Goal: Task Accomplishment & Management: Use online tool/utility

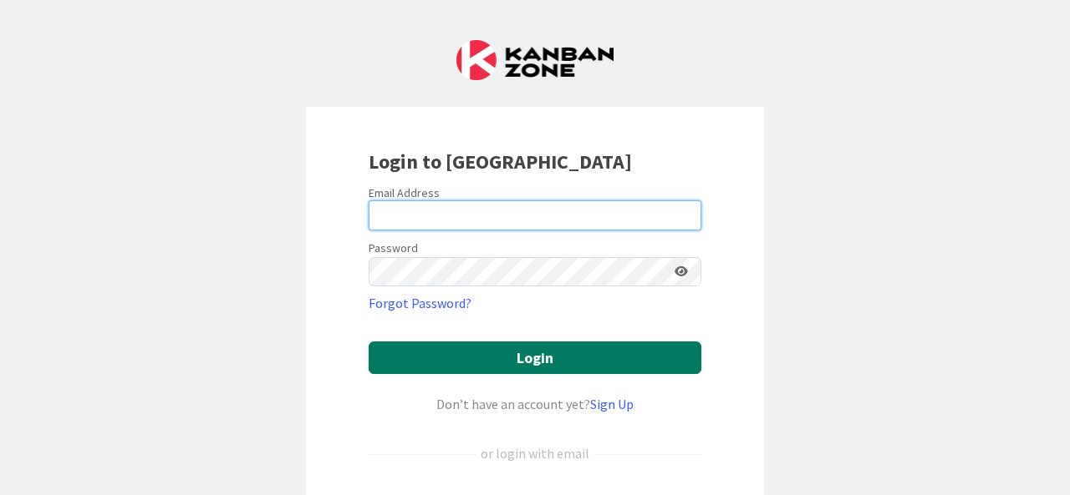
type input "[PERSON_NAME][EMAIL_ADDRESS][PERSON_NAME][DOMAIN_NAME]"
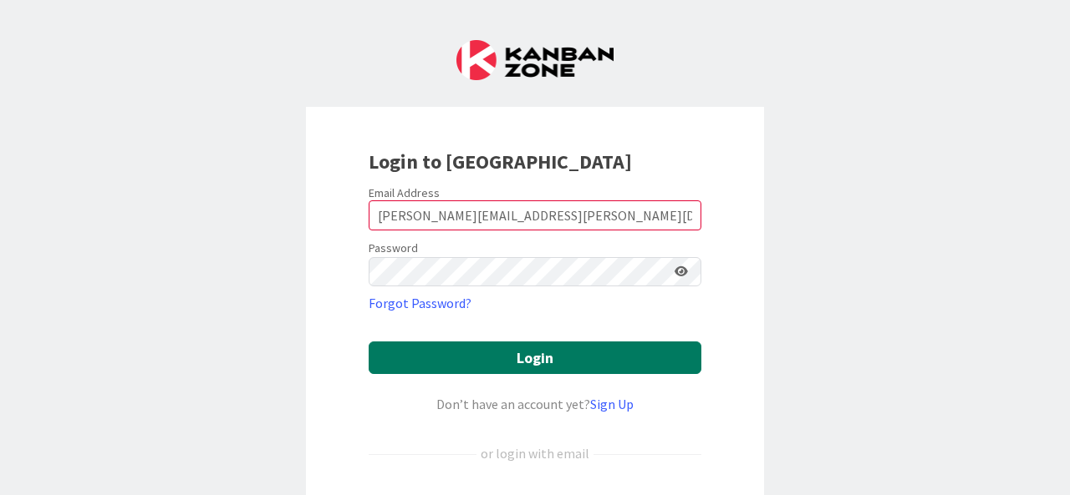
click at [618, 363] on button "Login" at bounding box center [534, 358] width 333 height 33
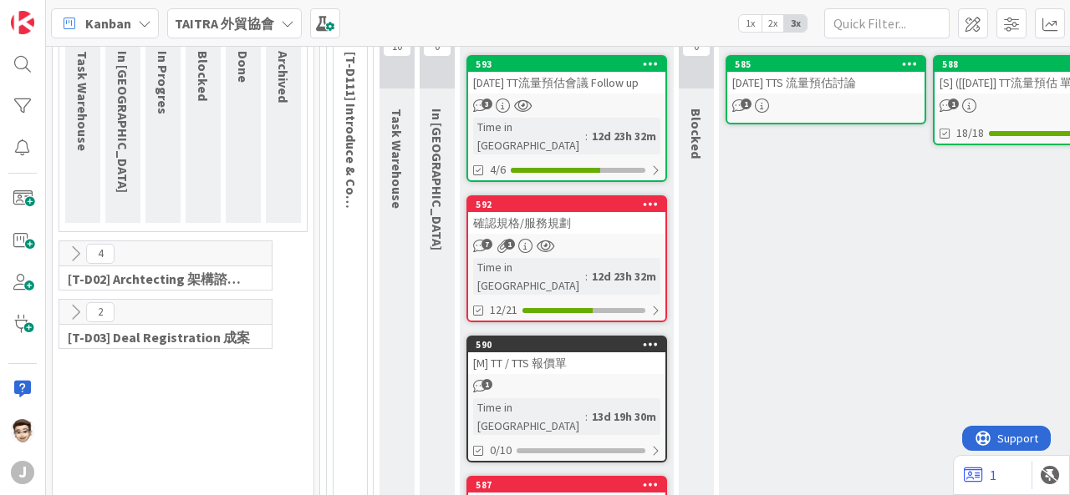
scroll to position [84, 0]
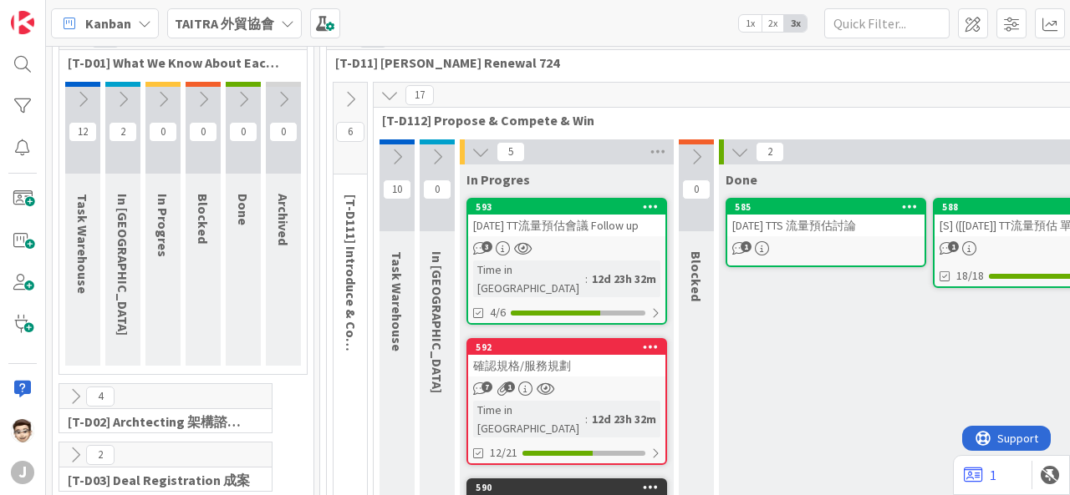
click at [400, 156] on icon at bounding box center [397, 157] width 18 height 18
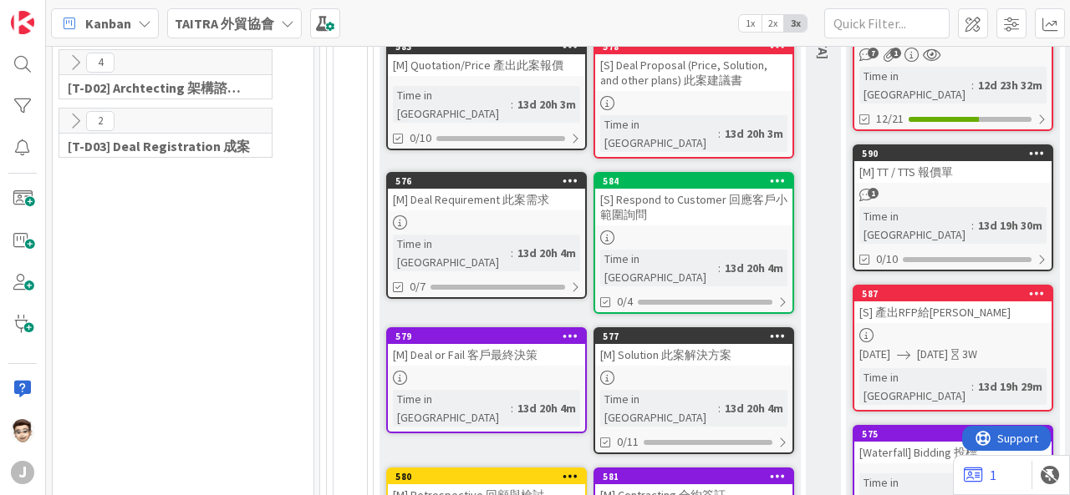
scroll to position [334, 0]
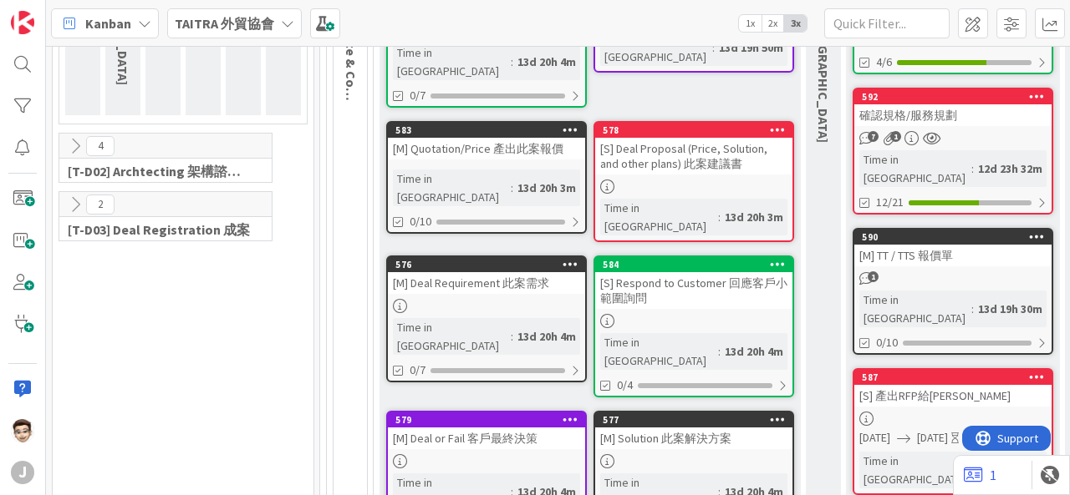
drag, startPoint x: 527, startPoint y: 124, endPoint x: 475, endPoint y: 132, distance: 52.3
click at [475, 138] on div "[M] Quotation/Price 產出此案報價" at bounding box center [486, 149] width 197 height 22
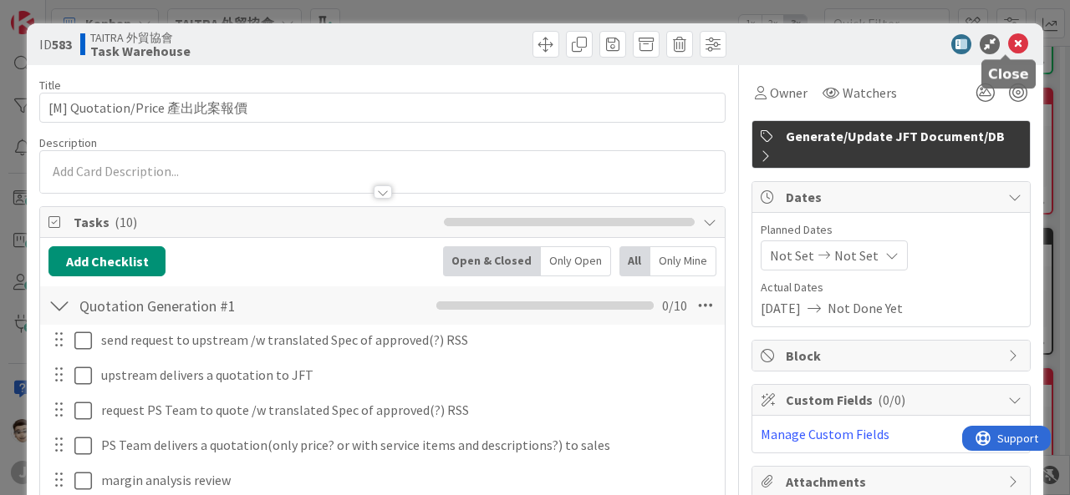
click at [1008, 38] on icon at bounding box center [1018, 44] width 20 height 20
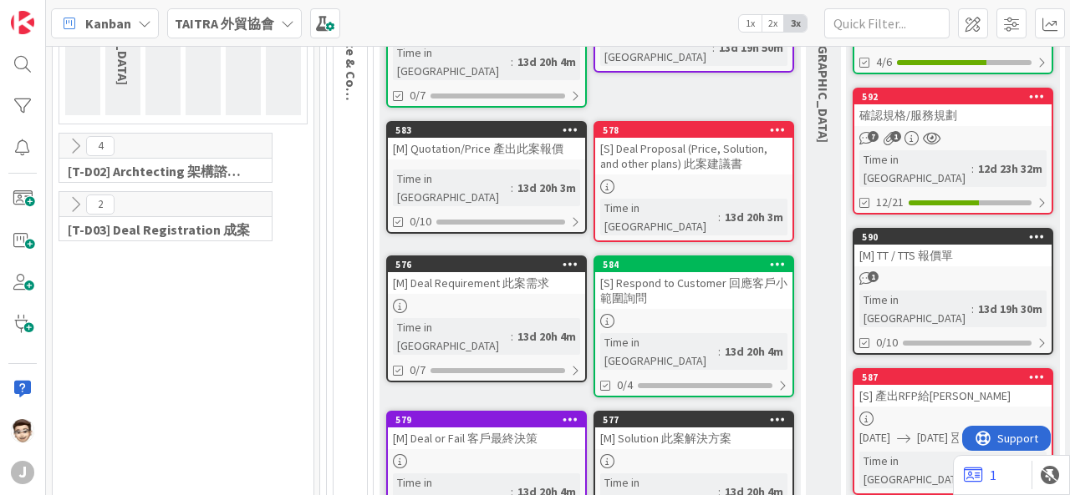
click at [565, 124] on icon at bounding box center [570, 130] width 16 height 12
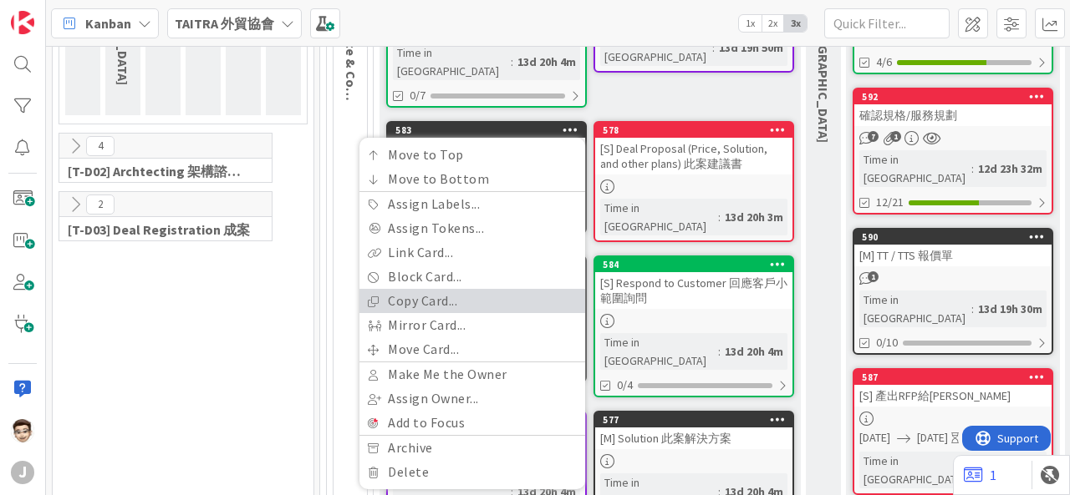
click at [487, 289] on link "Copy Card..." at bounding box center [472, 301] width 226 height 24
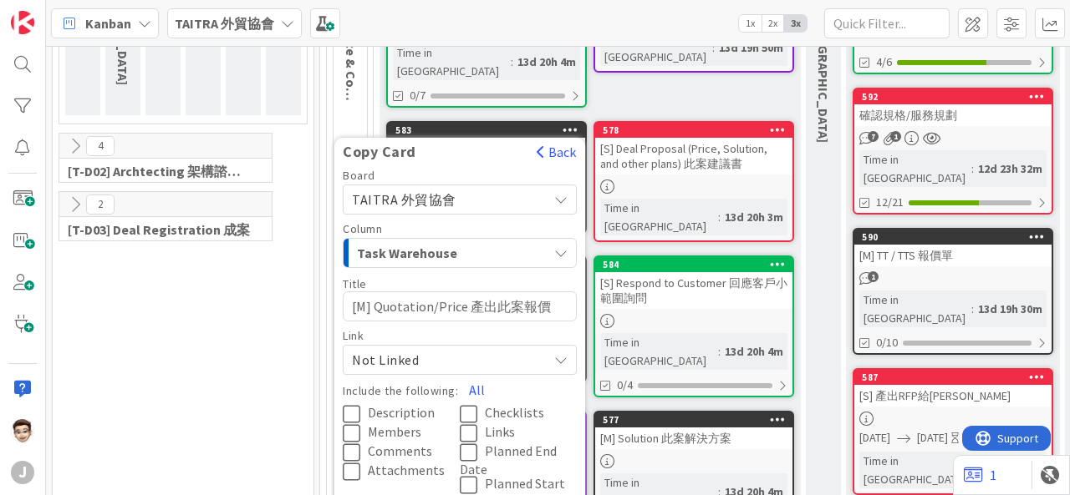
click at [472, 292] on textarea "[M] Quotation/Price 產出此案報價" at bounding box center [460, 307] width 234 height 30
click at [461, 292] on textarea "[M] Quotation/Price 產出此案報價" at bounding box center [460, 307] width 234 height 30
drag, startPoint x: 369, startPoint y: 290, endPoint x: 617, endPoint y: 288, distance: 247.3
click at [617, 288] on div "Task Warehouse Add Card... 591 [Waterfall] Bidding 投標 Time in [GEOGRAPHIC_DATA]…" at bounding box center [589, 292] width 421 height 757
type textarea "x"
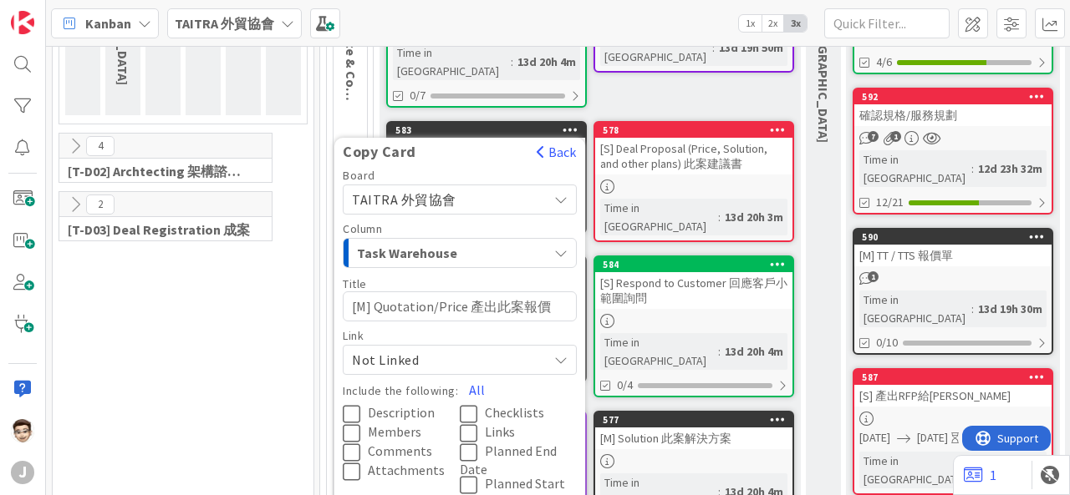
type textarea "[M]"
type textarea "x"
type textarea "[M] T"
type textarea "x"
type textarea "[M] TT"
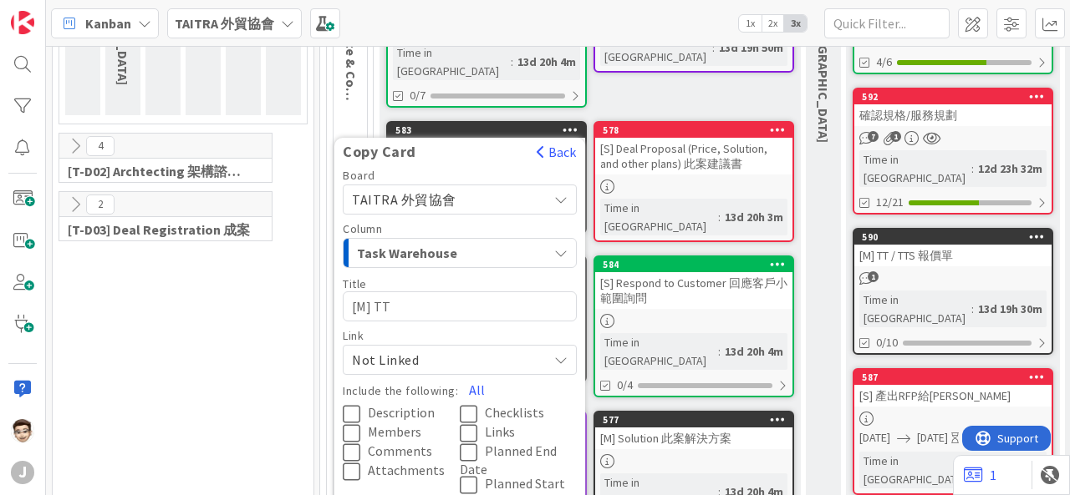
type textarea "x"
type textarea "[M] T"
type textarea "x"
type textarea "[M]"
type textarea "x"
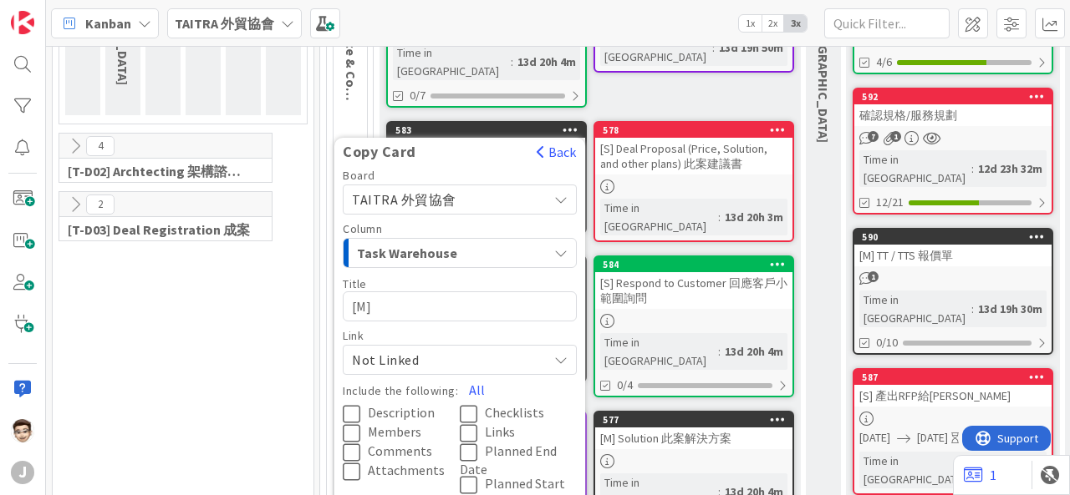
type textarea "[M] ㄔ"
type textarea "x"
type textarea "[M]"
type textarea "x"
type textarea "[M] T"
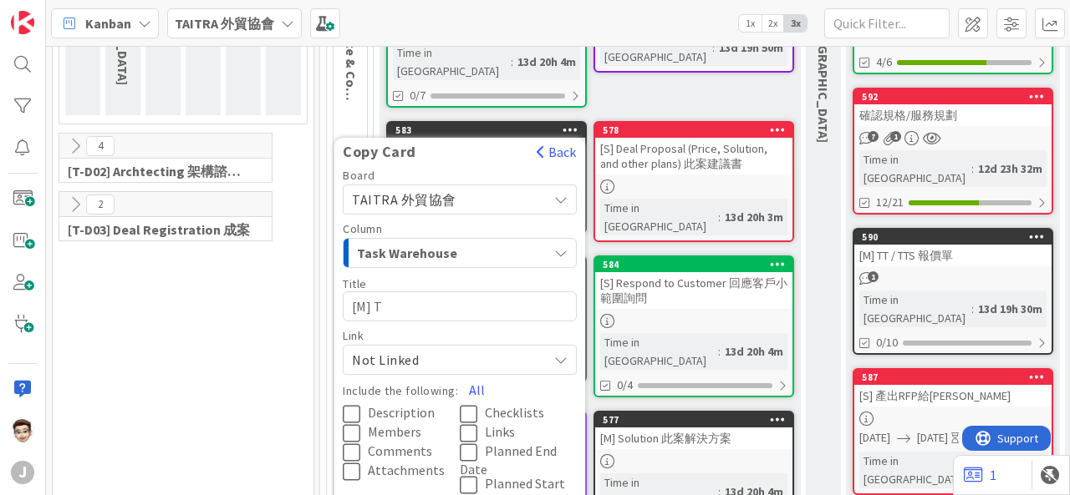
type textarea "x"
type textarea "[M] TT"
type textarea "x"
type textarea "[M] TT+"
type textarea "x"
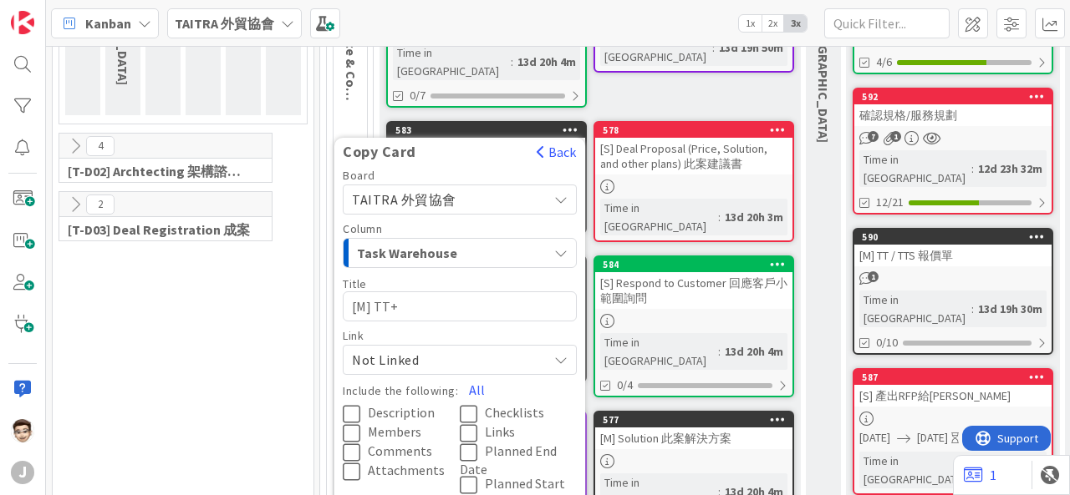
type textarea "[M] TT"
type textarea "x"
type textarea "[M] TTˇ"
type textarea "x"
type textarea "[M] TT"
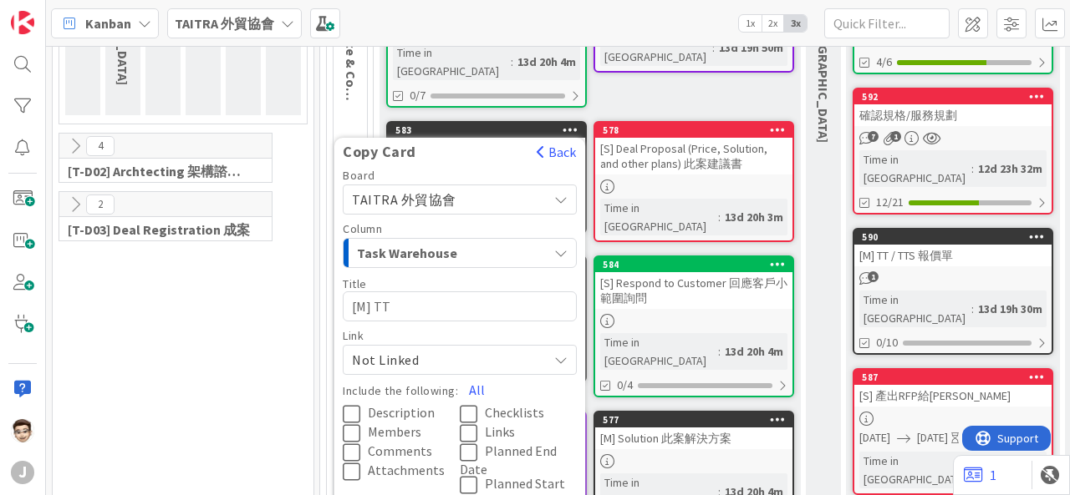
type textarea "x"
type textarea "[M] T"
type textarea "x"
type textarea "[M]"
type textarea "x"
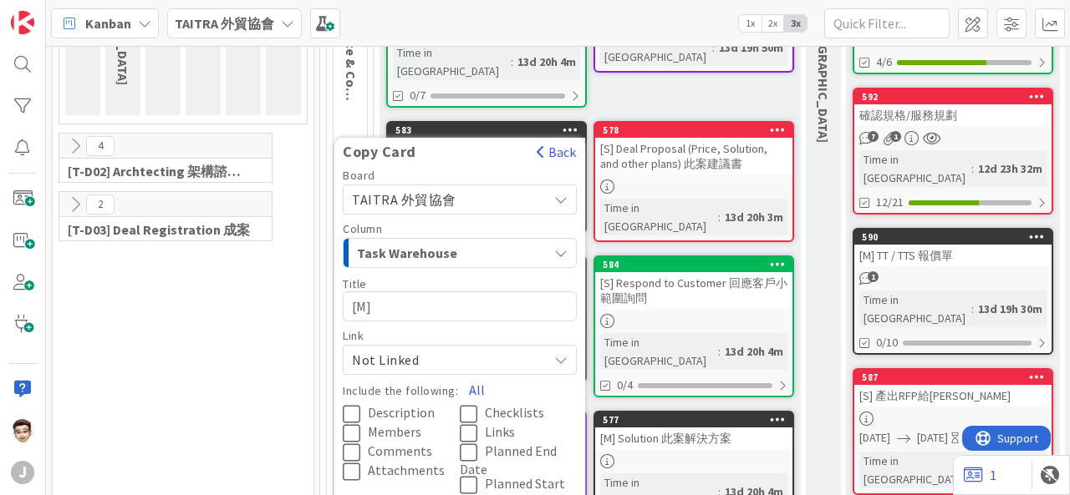
type textarea "[M] T"
type textarea "x"
type textarea "[M] TT"
type textarea "x"
type textarea "[M] TT+"
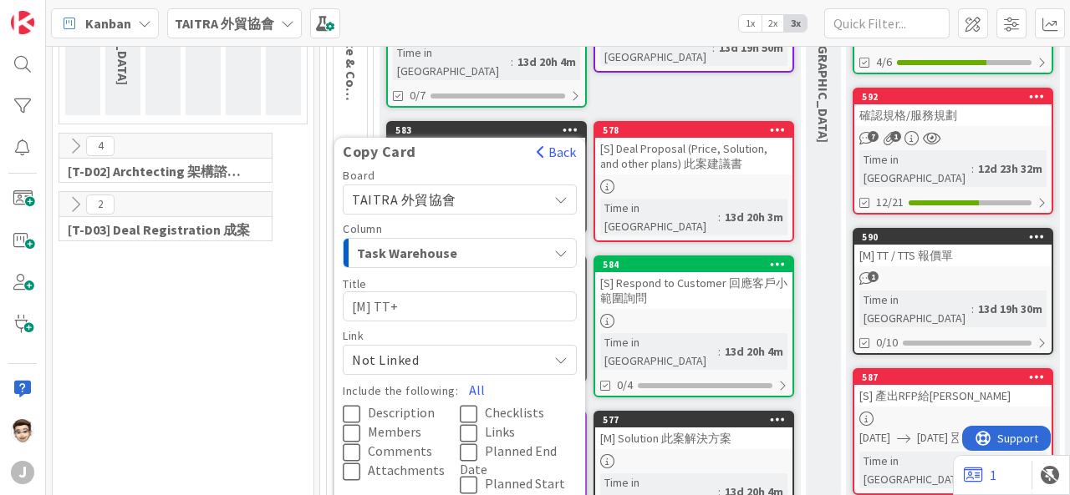
type textarea "x"
type textarea "[M] TT+T"
type textarea "x"
type textarea "[M] TT+TT"
type textarea "x"
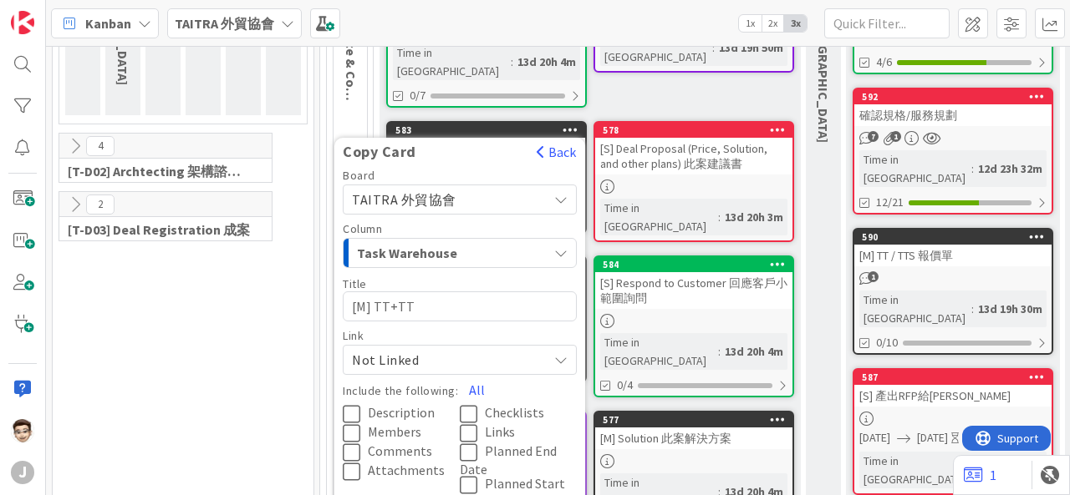
type textarea "[M] TT+TTS"
type textarea "x"
type textarea "[M] TT+TTSㄅㄠ"
type textarea "x"
type textarea "[M] TT+TTS報"
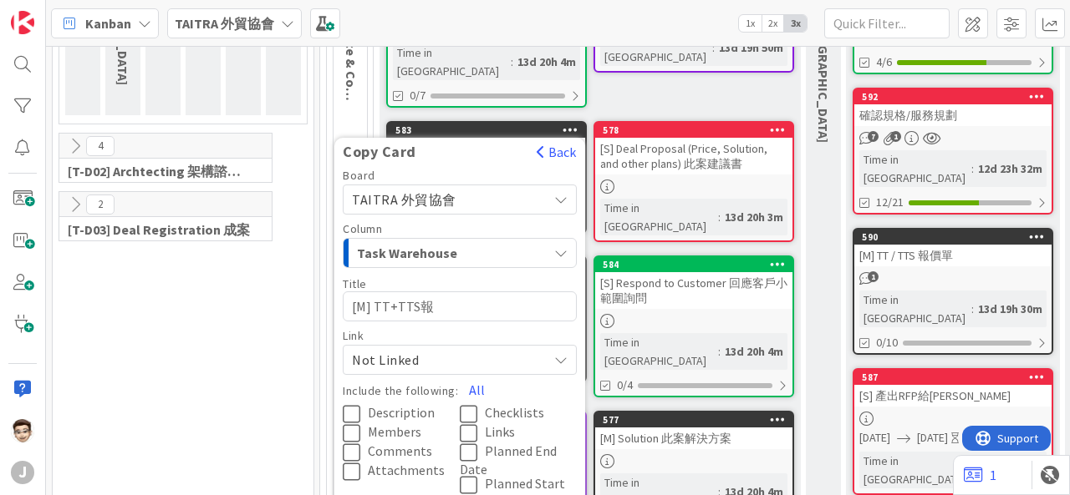
type textarea "x"
type textarea "[M] TT+TTS報ㄧ"
type textarea "x"
type textarea "[M] TT+TTS報ㄧㄚ"
type textarea "x"
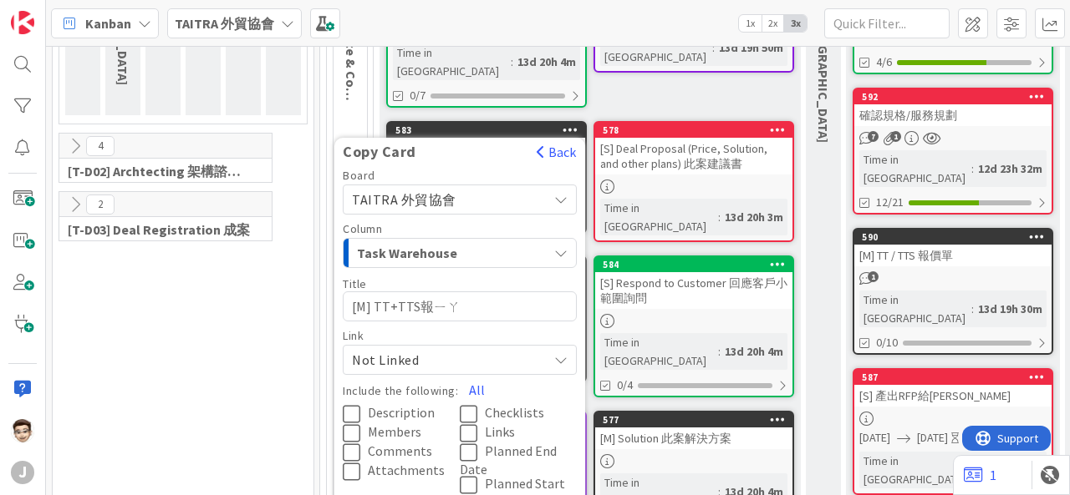
type textarea "[M] TT+TTS報亞"
type textarea "x"
type textarea "[M] TT+TTS報"
type textarea "x"
type textarea "[M] TT+TTS報ㄐ"
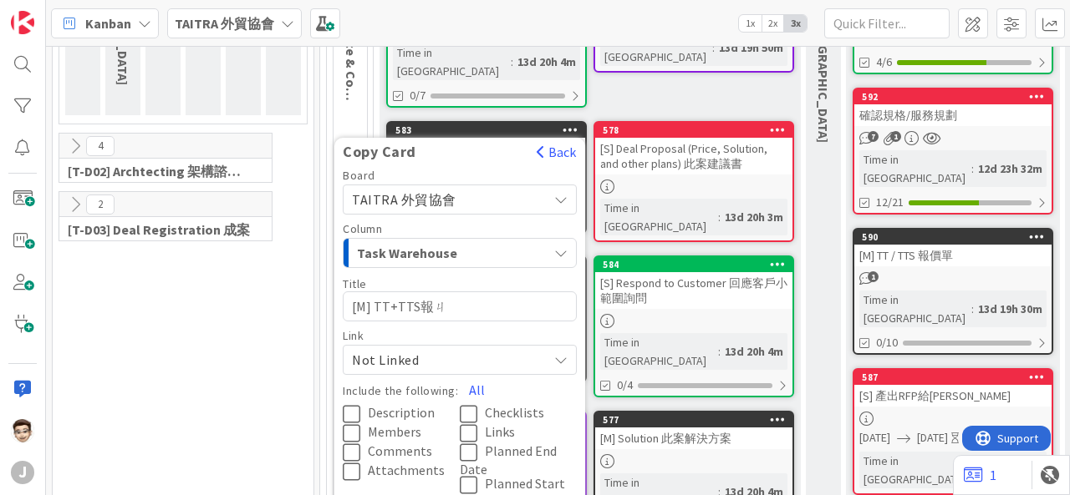
type textarea "x"
type textarea "[M] TT+TTS報ㄐㄧㄚ"
type textarea "x"
type textarea "[M] TT+TTS報價"
type textarea "x"
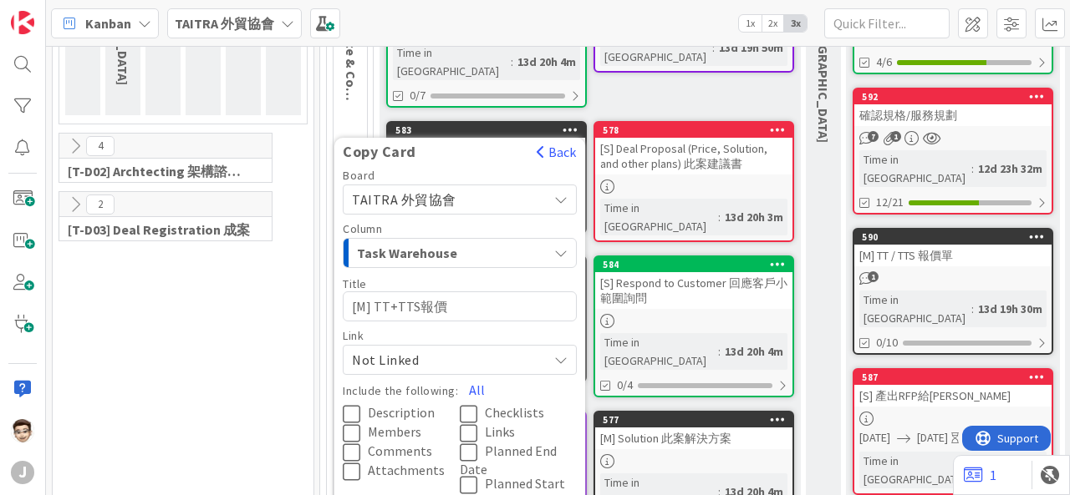
type textarea "[M] TT+TTS報價ㄢ"
type textarea "x"
type textarea "[M] TT+TTS報價單"
type textarea "x"
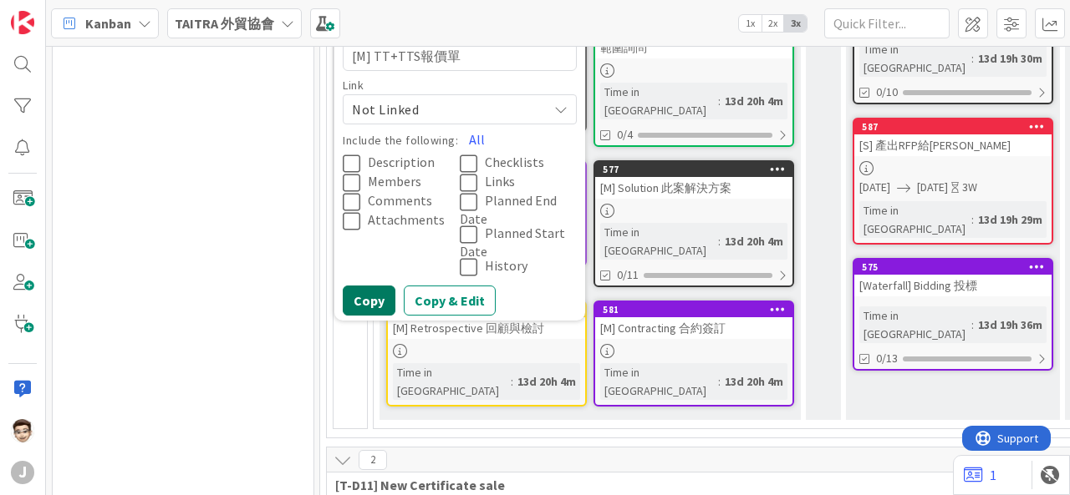
type textarea "[M] TT+TTS報價單"
click at [374, 286] on button "Copy" at bounding box center [369, 301] width 53 height 30
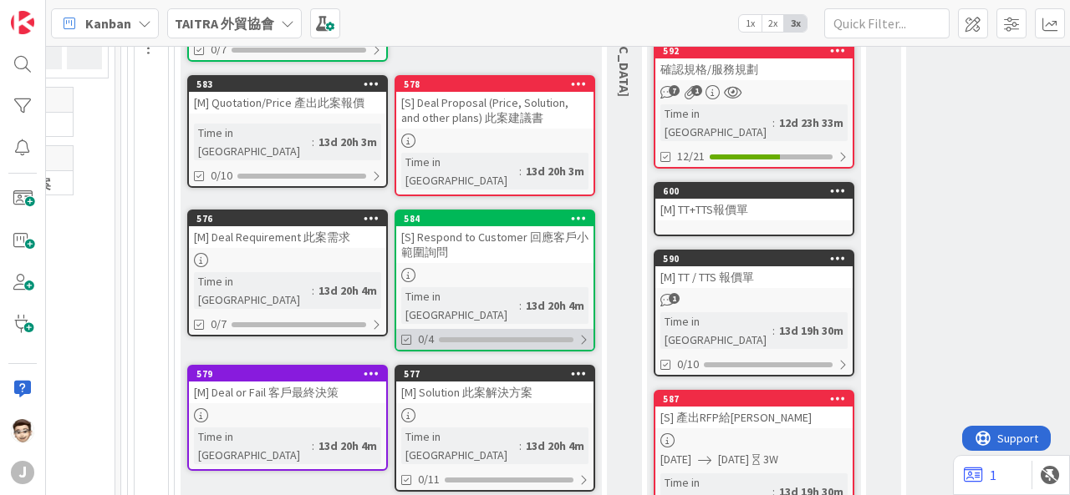
scroll to position [463, 199]
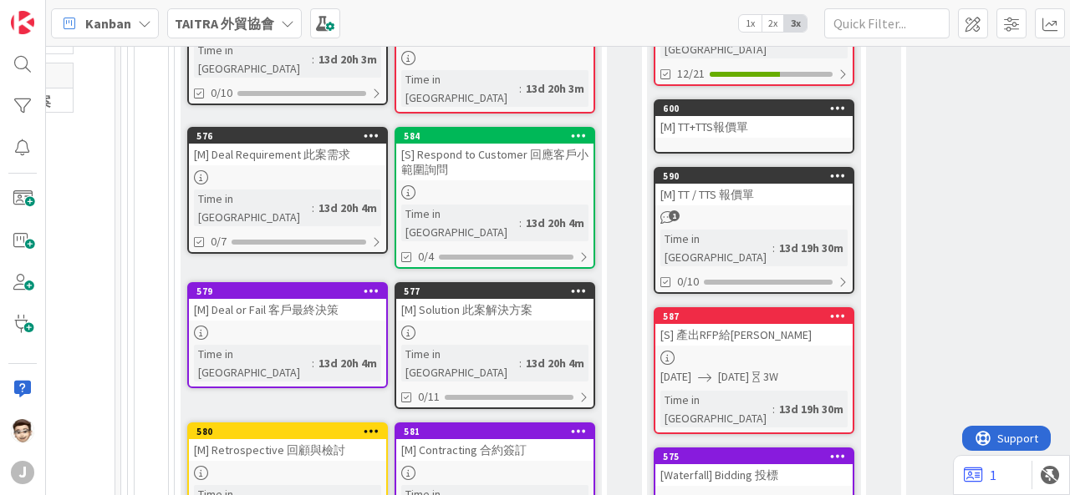
click at [584, 286] on div at bounding box center [578, 292] width 30 height 12
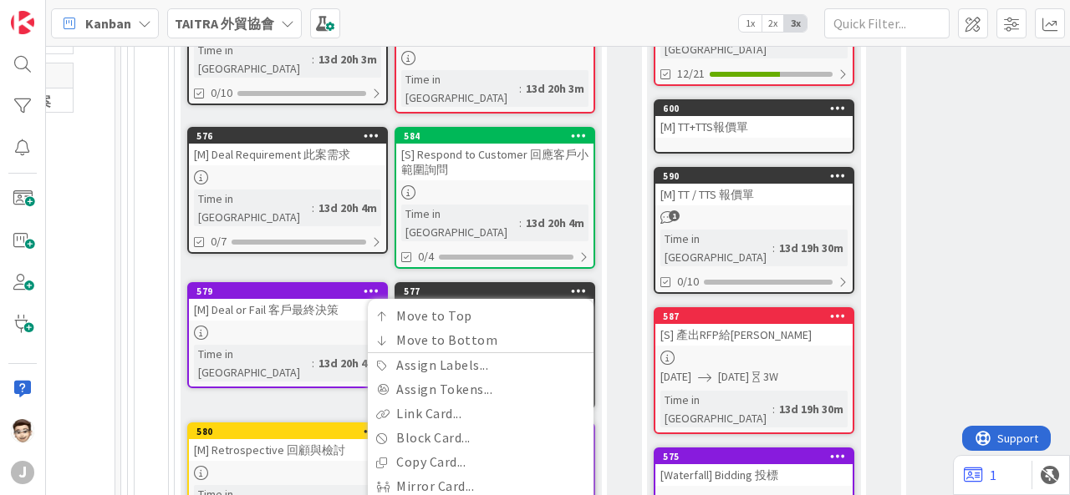
click at [622, 215] on div "0 In [GEOGRAPHIC_DATA]" at bounding box center [624, 167] width 35 height 814
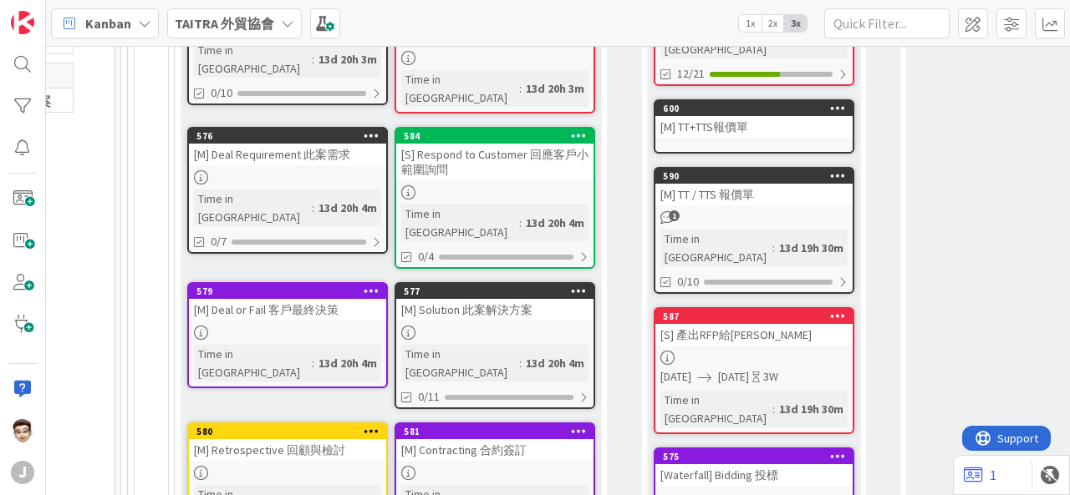
scroll to position [296, 199]
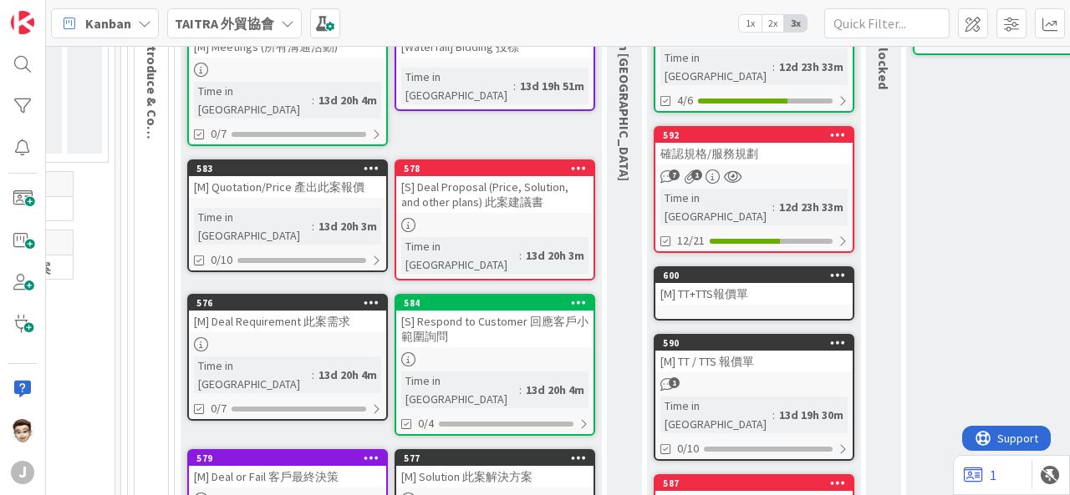
click at [364, 162] on icon at bounding box center [371, 168] width 16 height 12
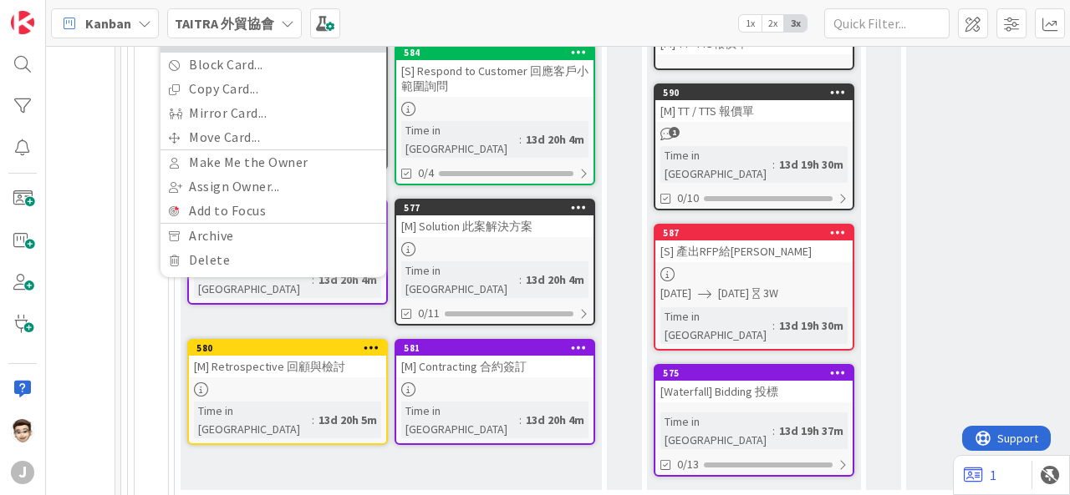
scroll to position [463, 199]
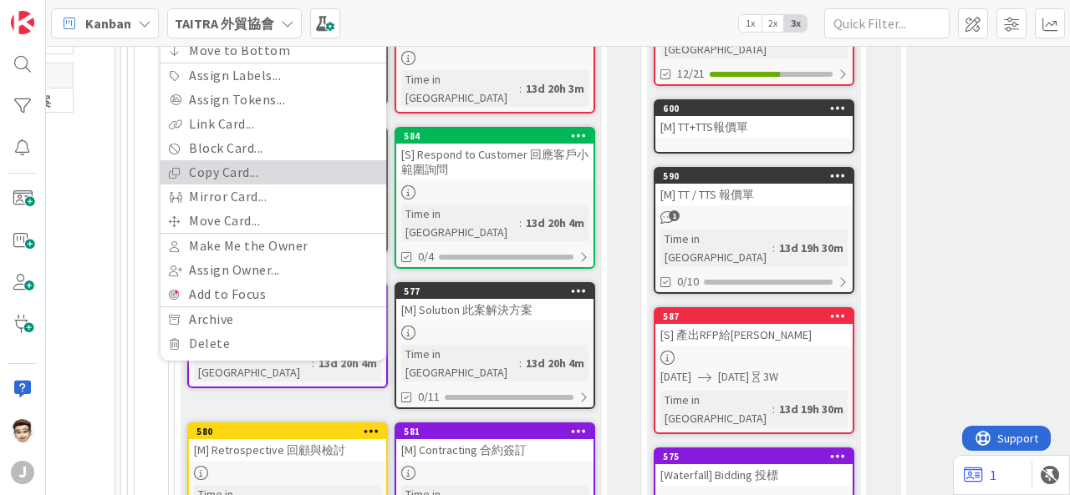
click at [306, 160] on link "Copy Card..." at bounding box center [273, 172] width 226 height 24
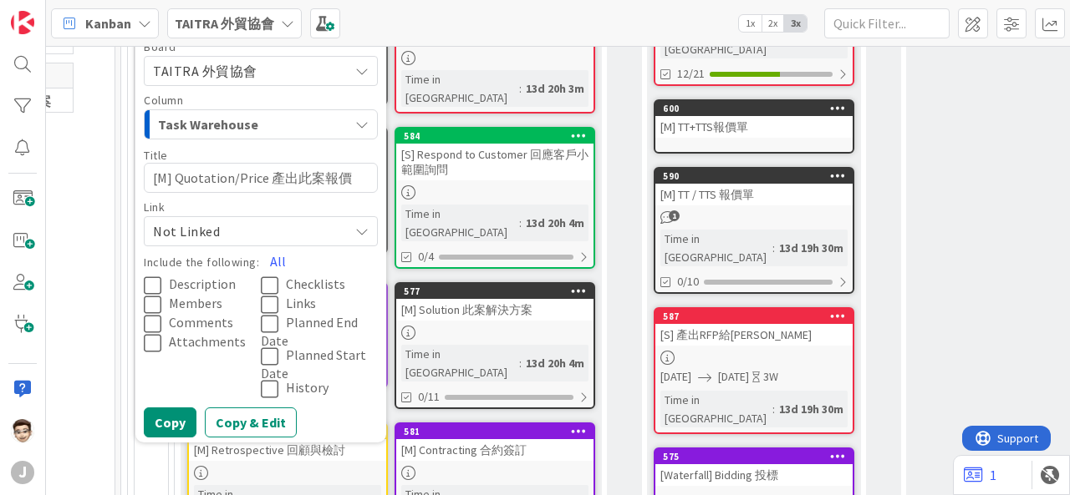
drag, startPoint x: 170, startPoint y: 158, endPoint x: 521, endPoint y: 167, distance: 351.1
click at [516, 166] on div "Task Warehouse Add Card... 591 [Waterfall] Bidding 投標 Time in [GEOGRAPHIC_DATA]…" at bounding box center [390, 179] width 421 height 789
type textarea "x"
type textarea "[M]"
type textarea "x"
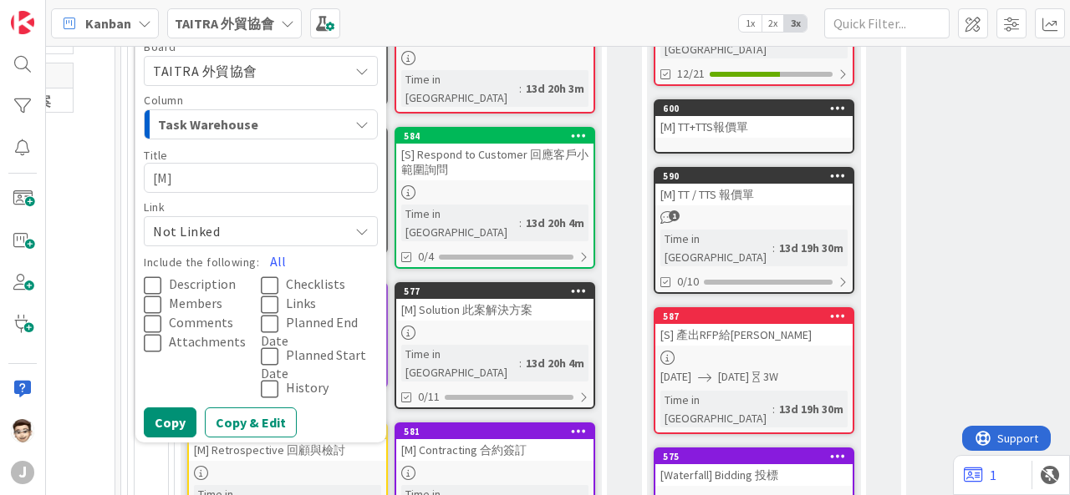
type textarea "[M] ㄍ"
type textarea "x"
type textarea "[M] ㄍㄜ"
type textarea "x"
type textarea "[M] 各"
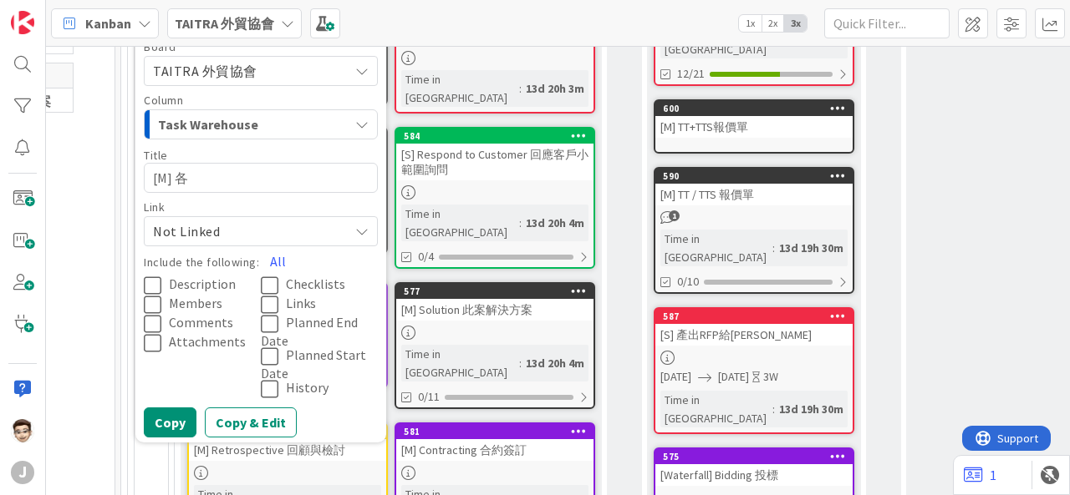
type textarea "x"
type textarea "[M] 各式"
type textarea "x"
type textarea "[M] 各式P"
type textarea "x"
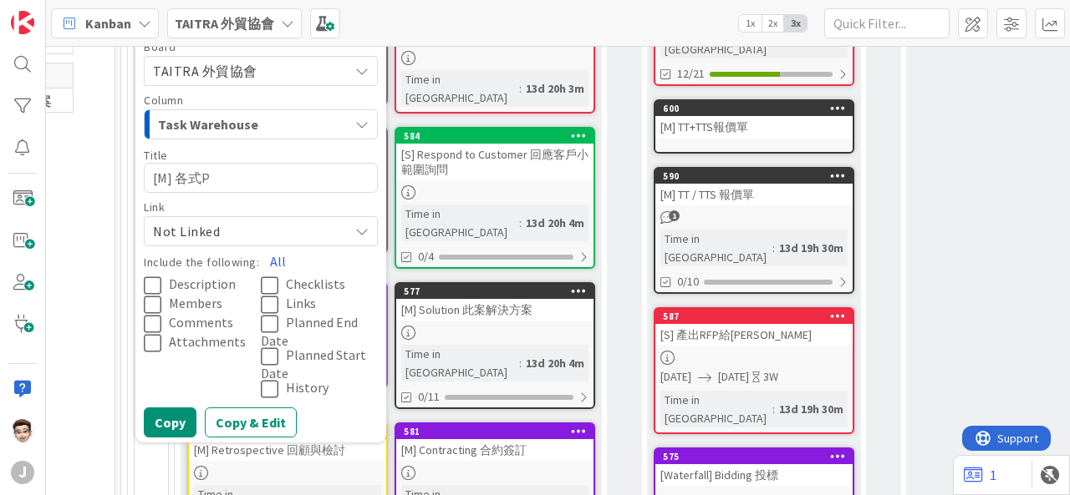
type textarea "[M] 各式Pr"
type textarea "x"
type textarea "[M] 各式Pri"
type textarea "x"
type textarea "[M] 各式Pric"
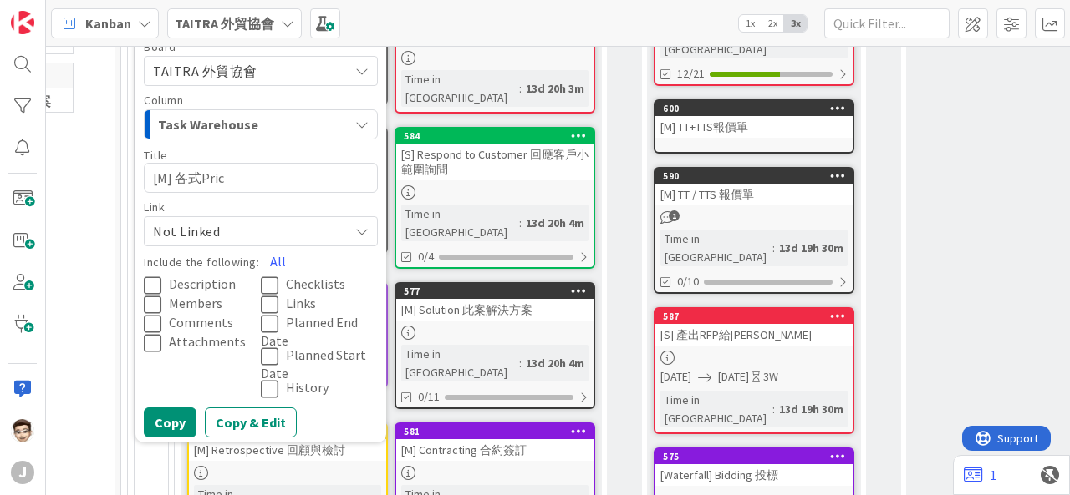
type textarea "x"
type textarea "[M] 各式Prici"
type textarea "x"
type textarea "[M] 各式Pricin"
type textarea "x"
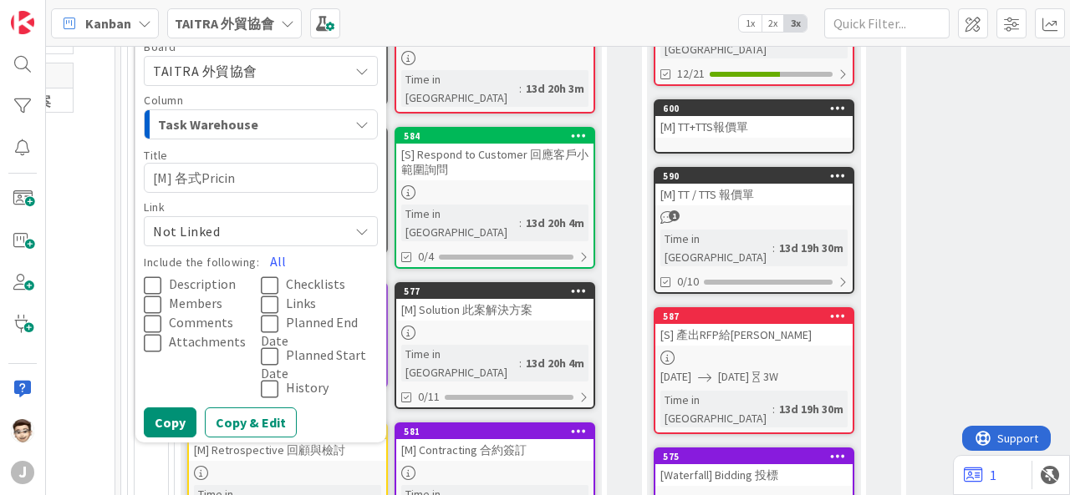
type textarea "[M] 各式Pricing"
type textarea "x"
type textarea "[M] 各式Pricingㄜ"
type textarea "x"
type textarea "[M] 各式Pricingㄉㄜ"
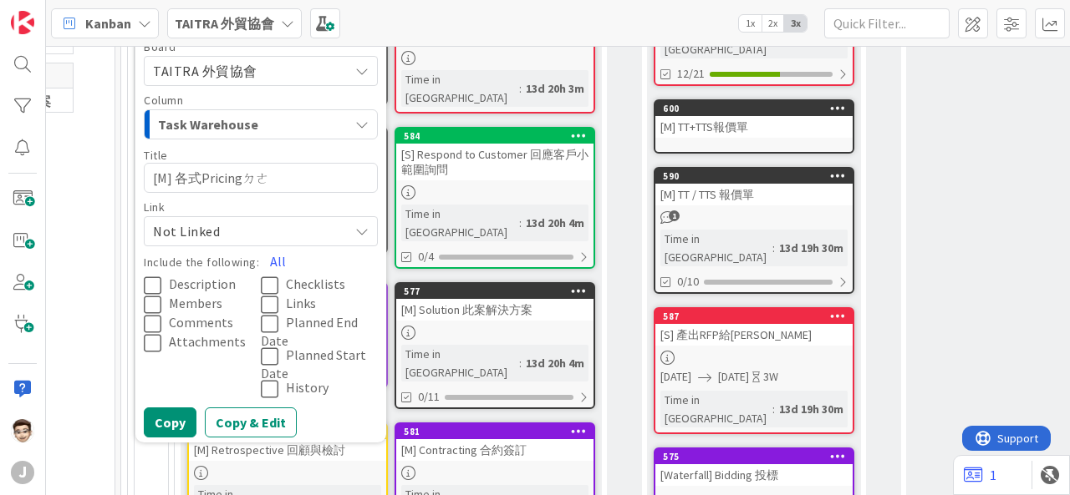
type textarea "x"
type textarea "[M] 各式Pricing的"
type textarea "x"
type textarea "[M] 各式Pricing的ㄕ"
type textarea "x"
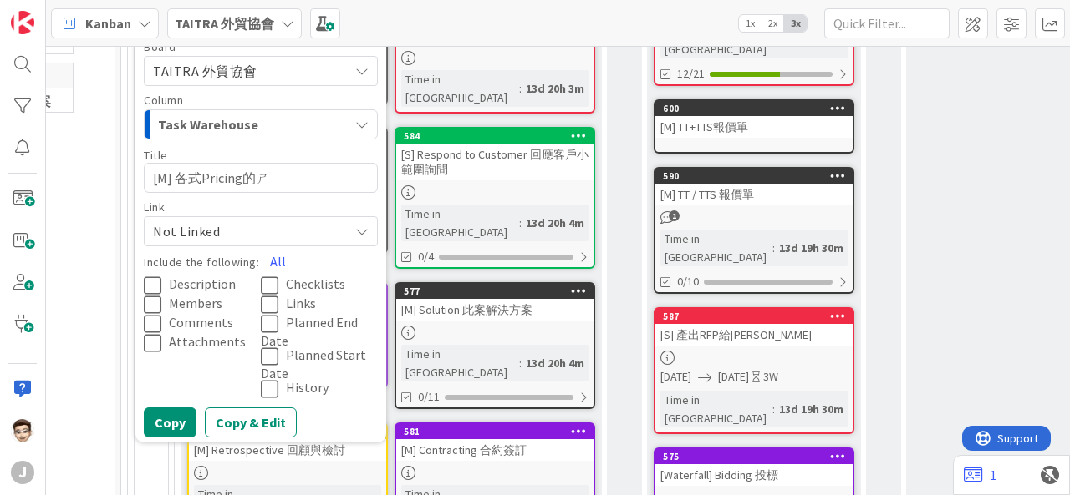
type textarea "[M] 各式Pricing的ㄕㄨ"
type textarea "x"
type textarea "[M] 各式Pricing的ㄕㄨㄛ"
type textarea "x"
type textarea "[M] 各式Pricing的說"
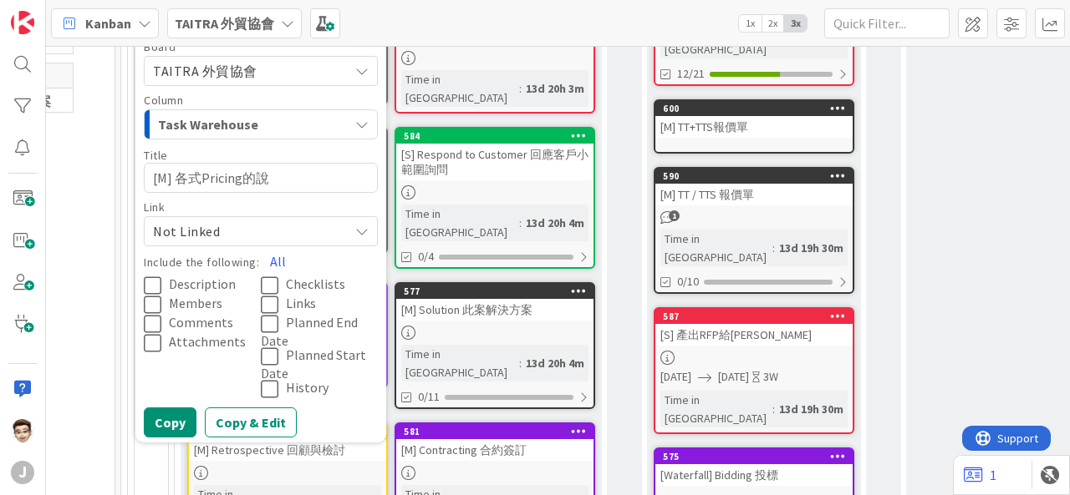
type textarea "x"
type textarea "[M] 各式Pricing的說ㄈ"
type textarea "x"
type textarea "[M] 各式Pricing的說ㄈㄚ"
type textarea "x"
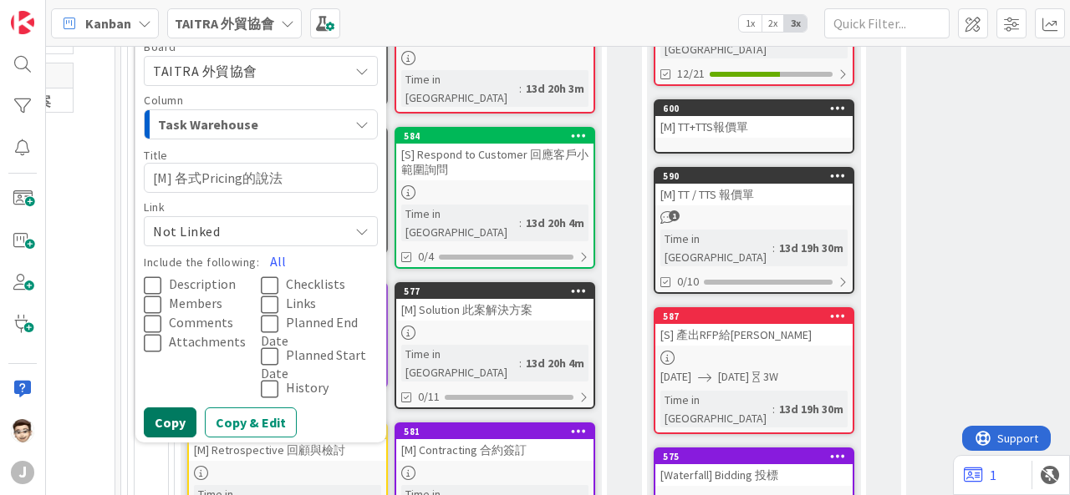
type textarea "[M] 各式Pricing的說法"
click at [144, 408] on button "Copy" at bounding box center [170, 423] width 53 height 30
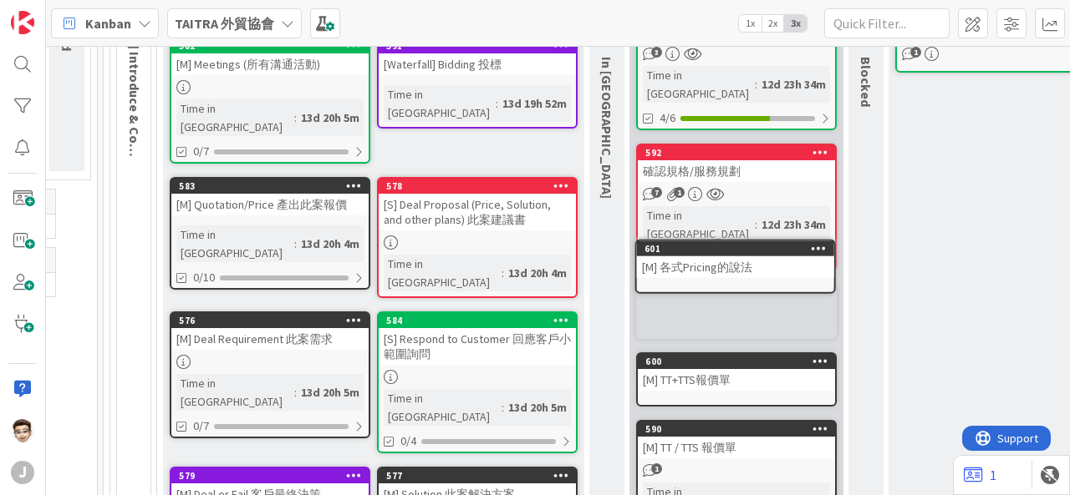
scroll to position [263, 216]
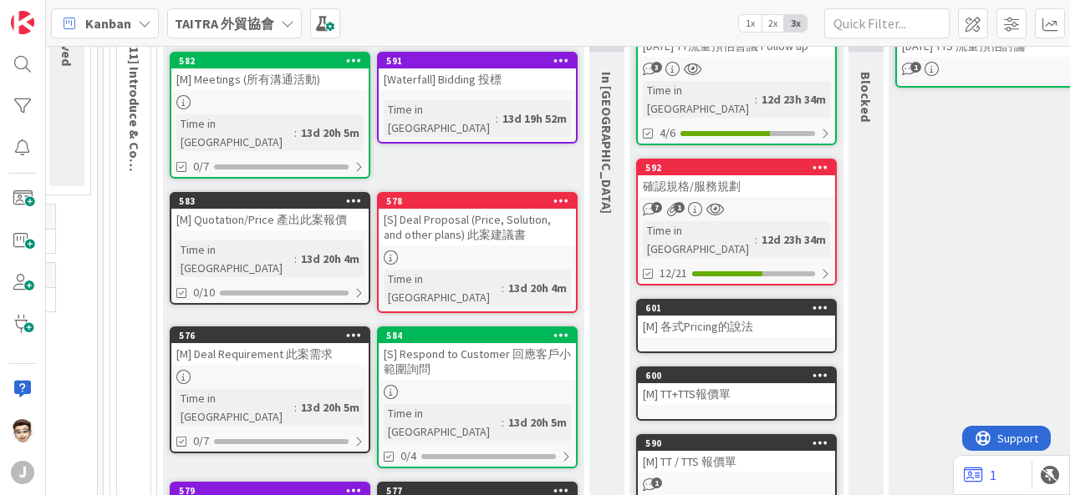
click at [823, 302] on icon at bounding box center [820, 308] width 16 height 12
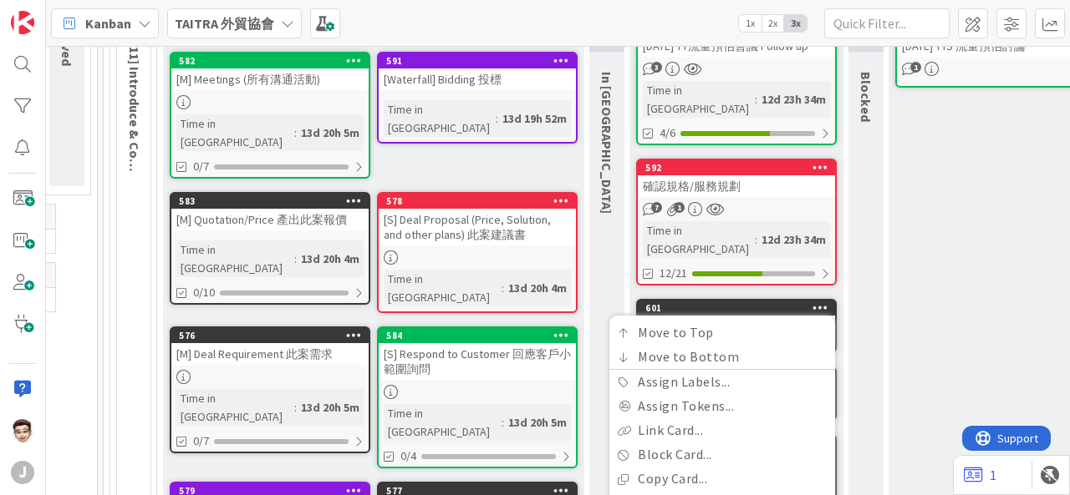
click at [874, 265] on div "0 Blocked" at bounding box center [865, 357] width 35 height 795
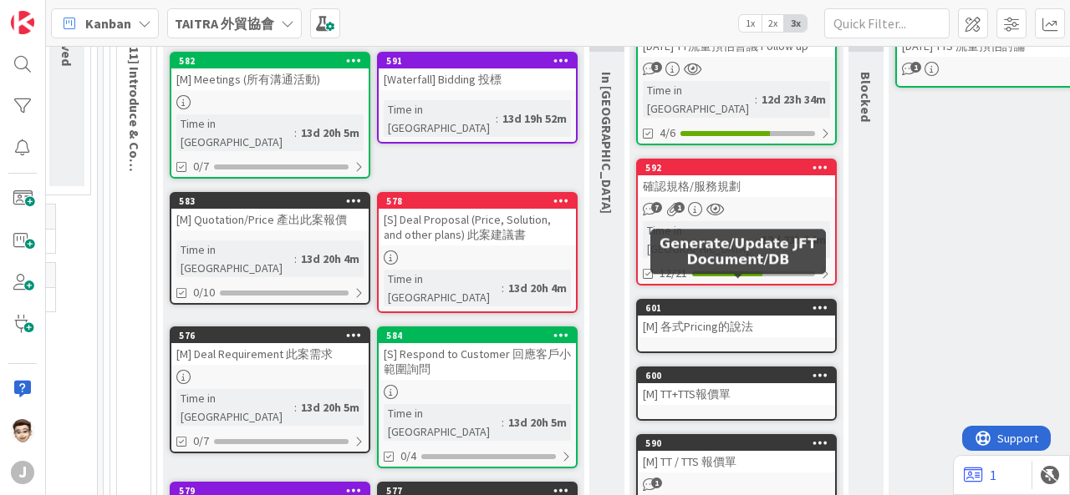
click at [758, 302] on div "601" at bounding box center [740, 308] width 190 height 12
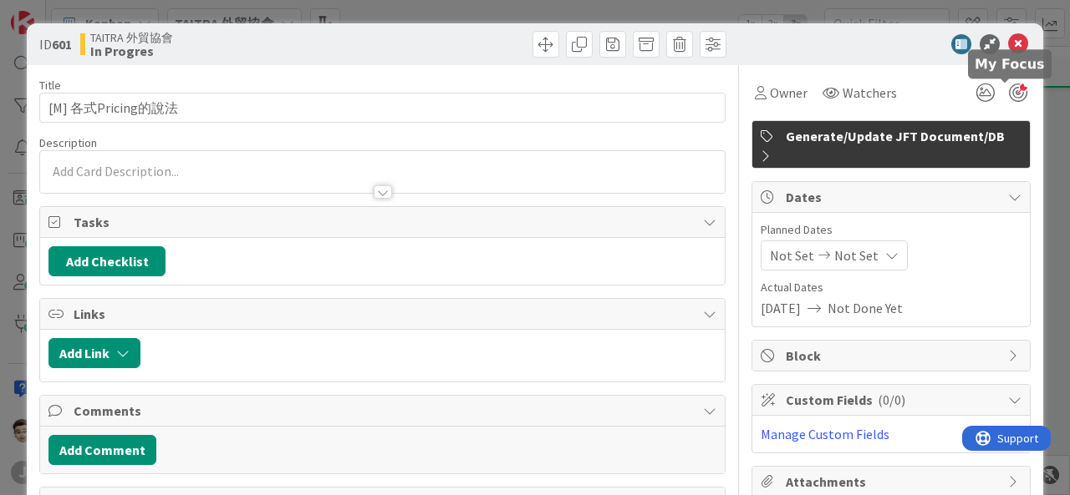
click at [1009, 94] on div at bounding box center [1018, 93] width 18 height 18
click at [1008, 41] on icon at bounding box center [1018, 44] width 20 height 20
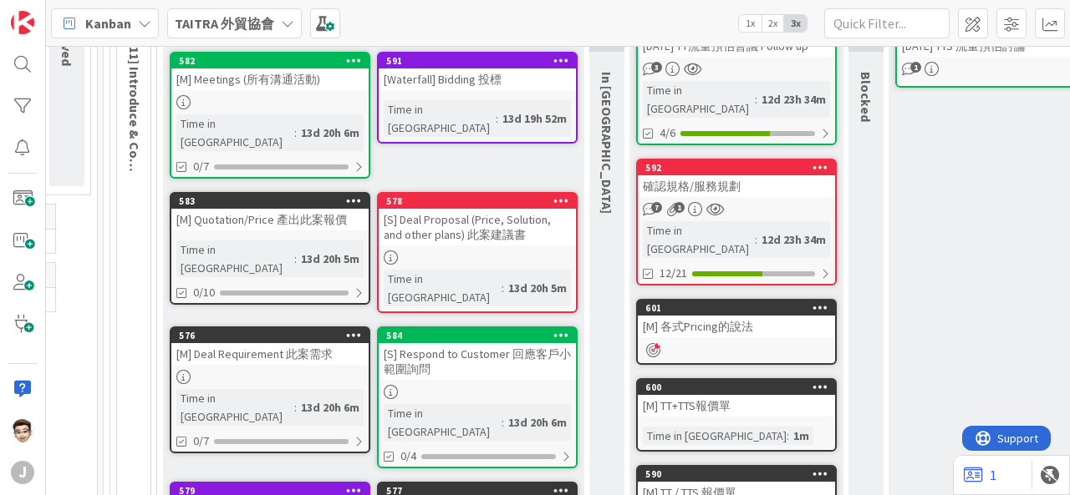
click at [819, 381] on icon at bounding box center [820, 387] width 16 height 12
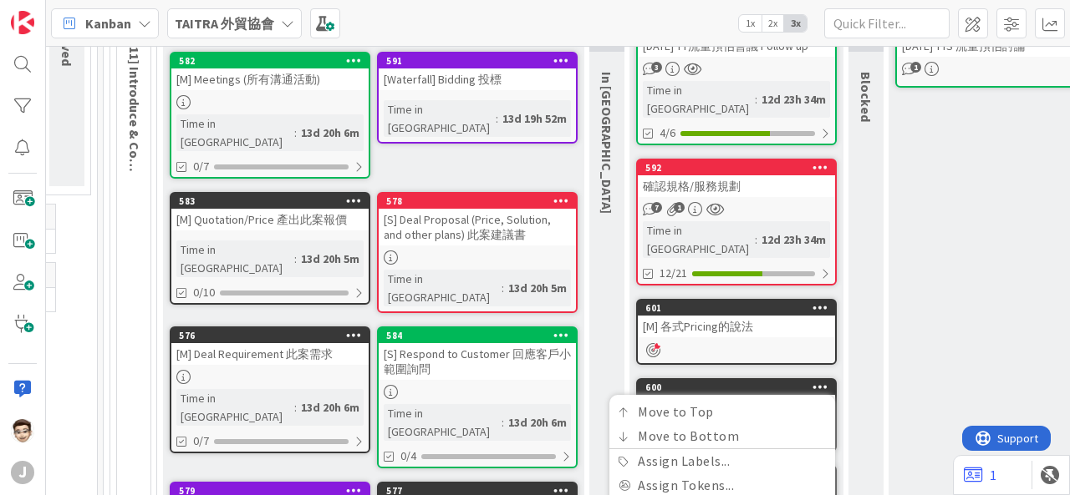
click at [828, 338] on link "601 Move to Top Move to Bottom Assign Labels... Assign Tokens... Link Card... B…" at bounding box center [736, 332] width 201 height 66
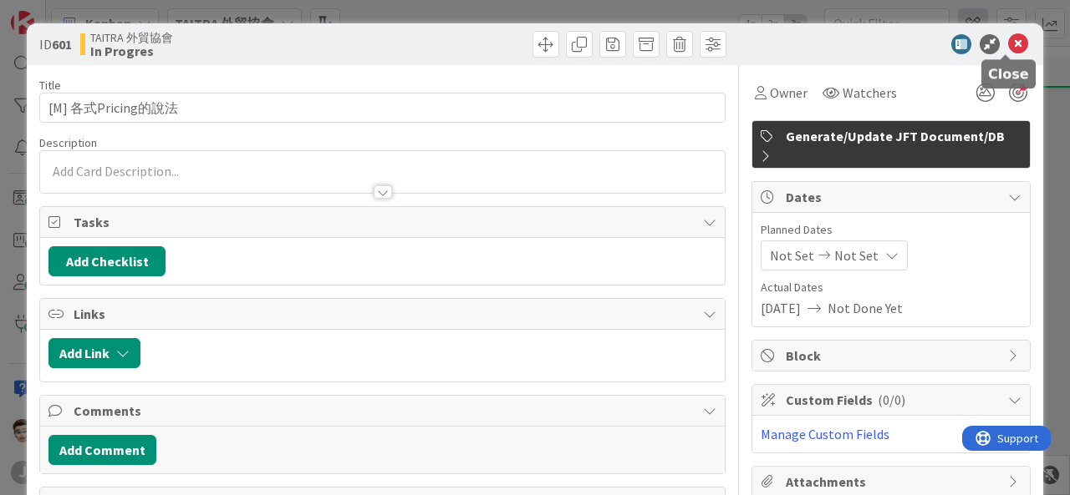
click at [1008, 41] on icon at bounding box center [1018, 44] width 20 height 20
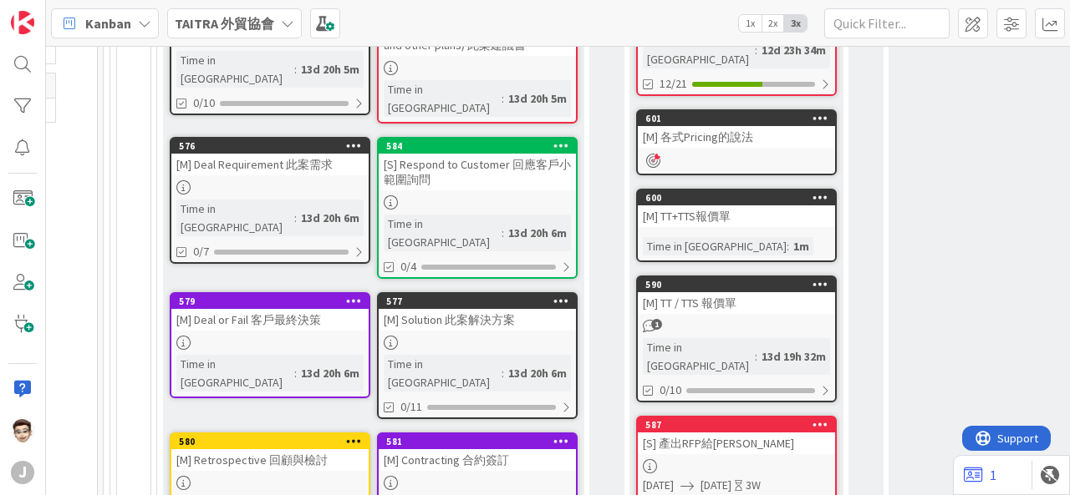
scroll to position [430, 216]
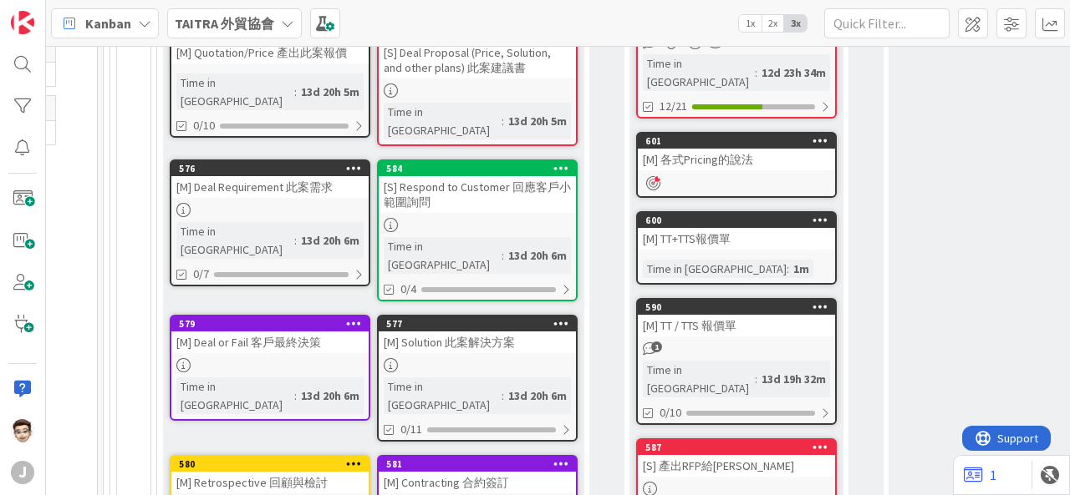
click at [721, 149] on div "[M] 各式Pricing的說法" at bounding box center [736, 160] width 197 height 22
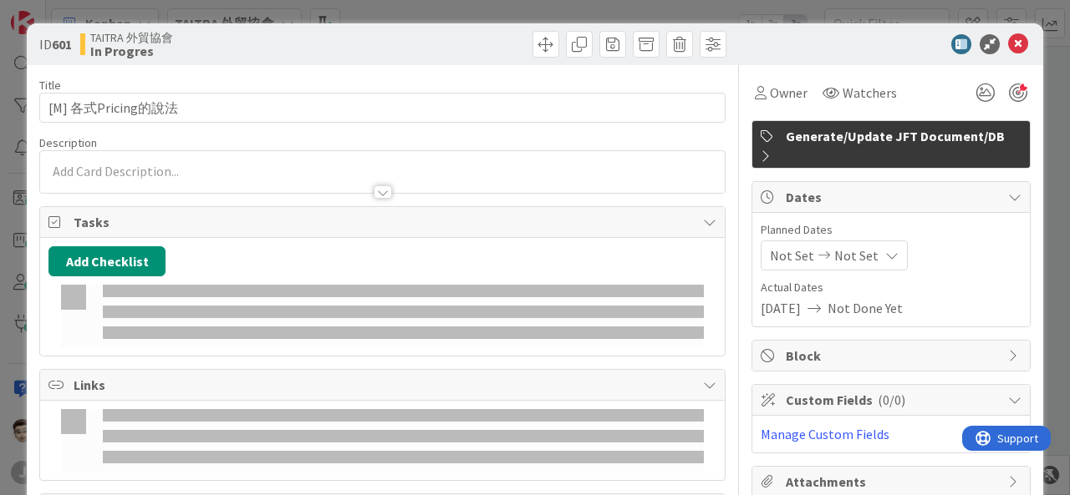
type textarea "x"
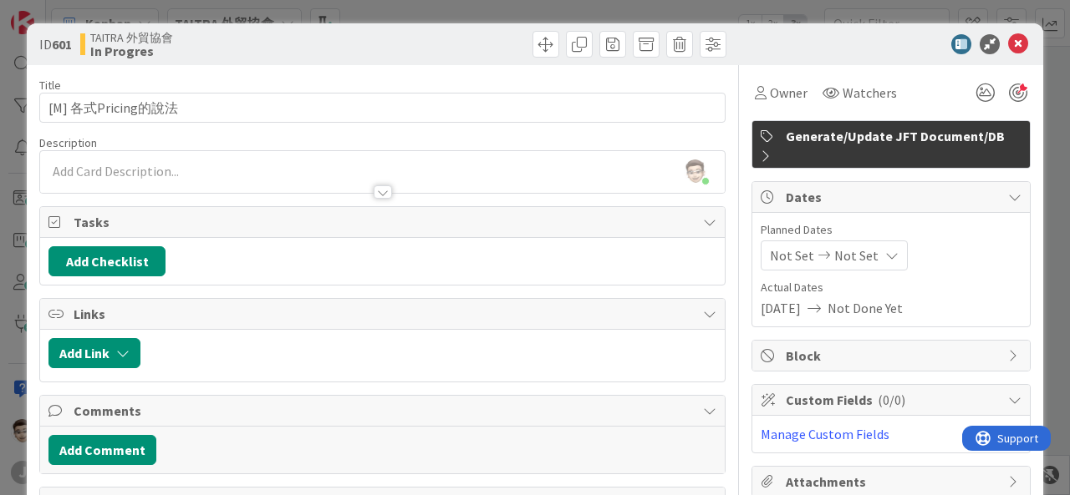
click at [763, 53] on div "ID 601 TAITRA 外貿協會 In Progres" at bounding box center [535, 44] width 1016 height 42
click at [325, 175] on div at bounding box center [382, 184] width 684 height 18
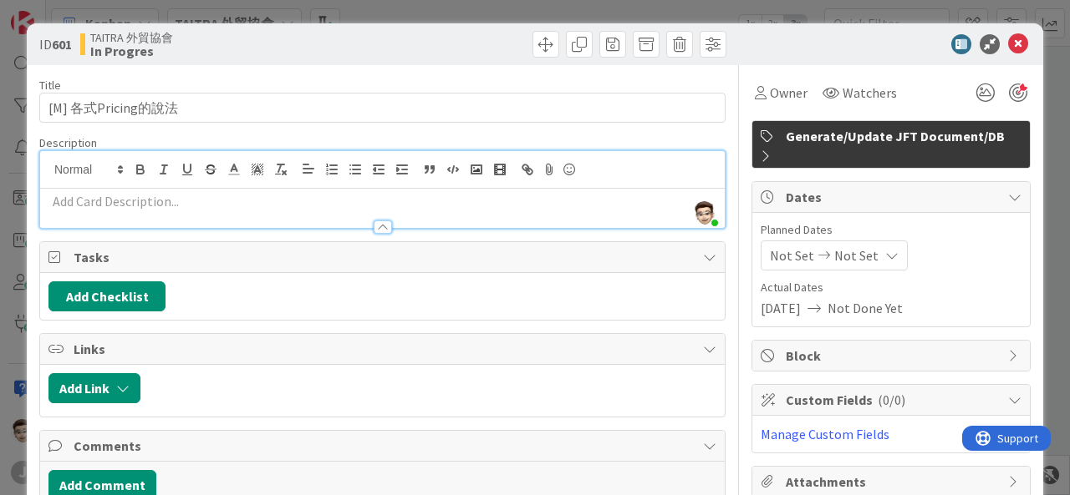
click at [453, 131] on div "Title 16 / 128 [M] 各式Pricing的說法 Description [PERSON_NAME] joined 20 m ago Owner…" at bounding box center [382, 325] width 686 height 521
click at [241, 201] on p at bounding box center [382, 201] width 668 height 19
click at [388, 136] on div "Description" at bounding box center [382, 142] width 686 height 15
click at [88, 285] on button "Add Checklist" at bounding box center [106, 297] width 117 height 30
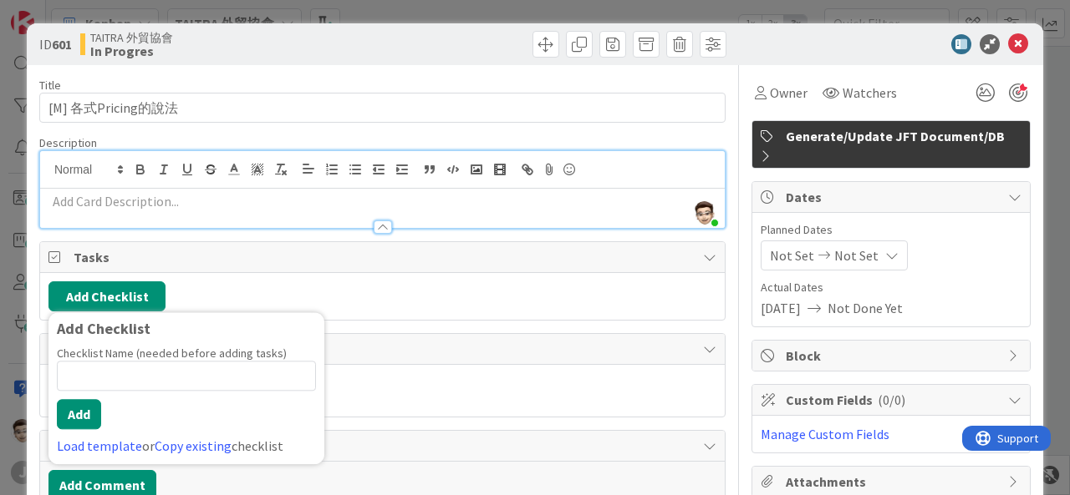
type input "3"
type input "ㄍ"
type input "說"
type input "各"
type input "產"
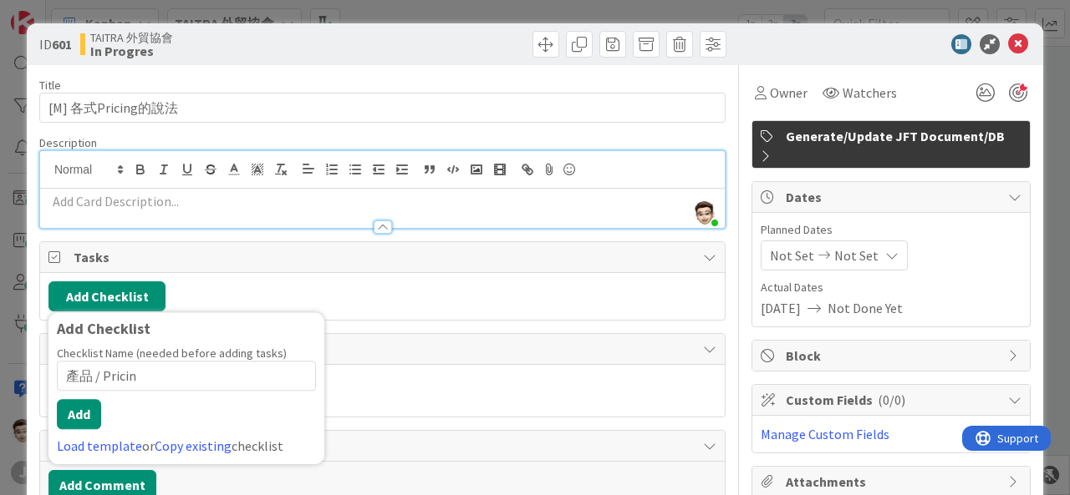
type input "產品 / Pricing"
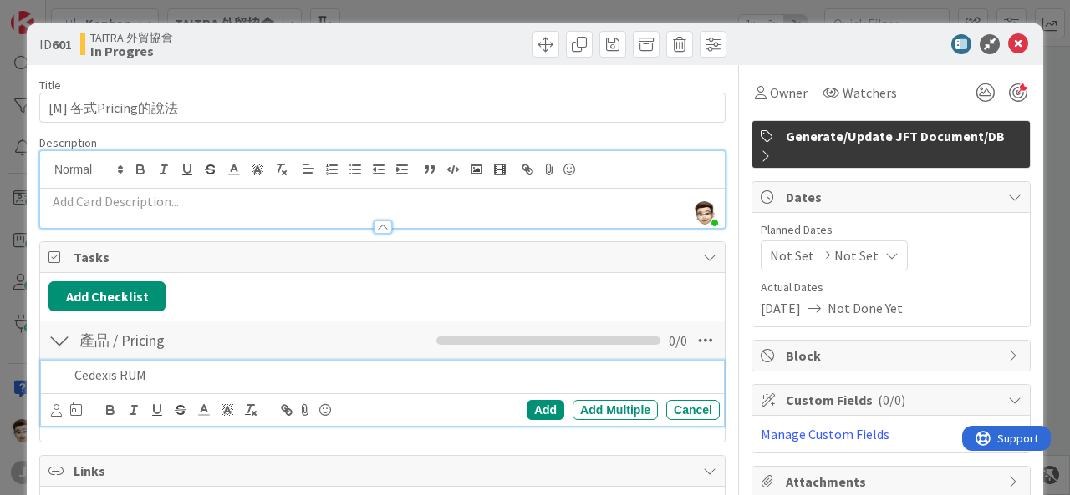
click at [293, 308] on div "Add Checklist Back" at bounding box center [382, 297] width 668 height 30
type textarea "x"
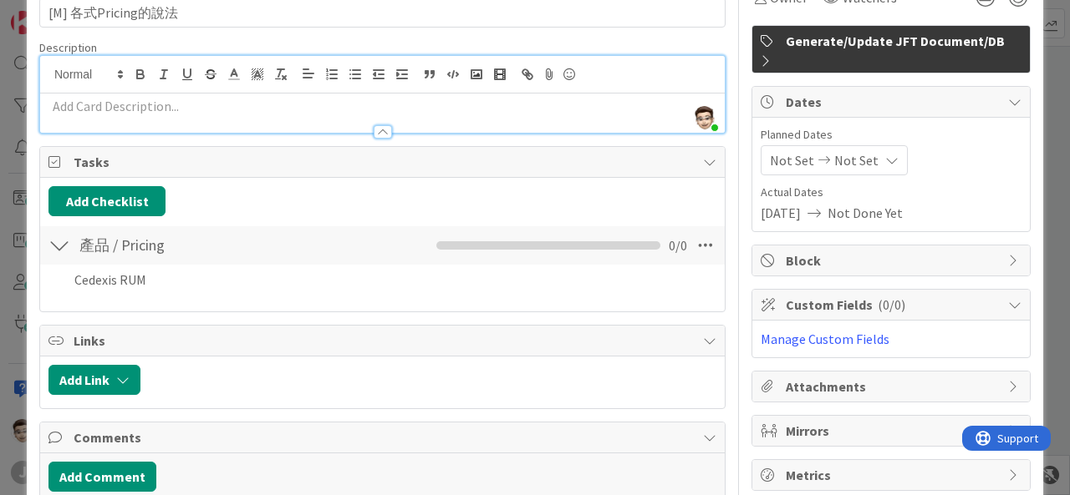
scroll to position [167, 0]
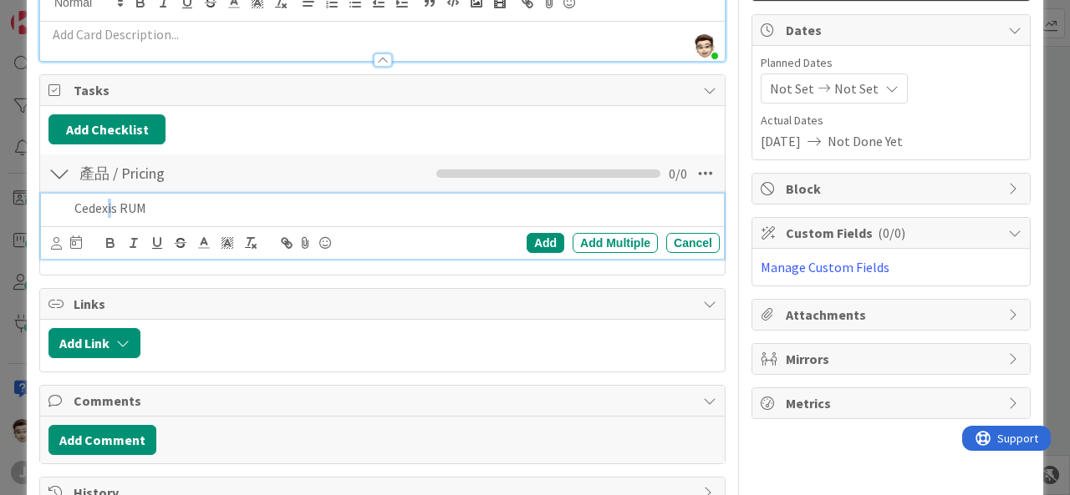
click at [110, 203] on p "Cedexis RUM" at bounding box center [393, 208] width 638 height 19
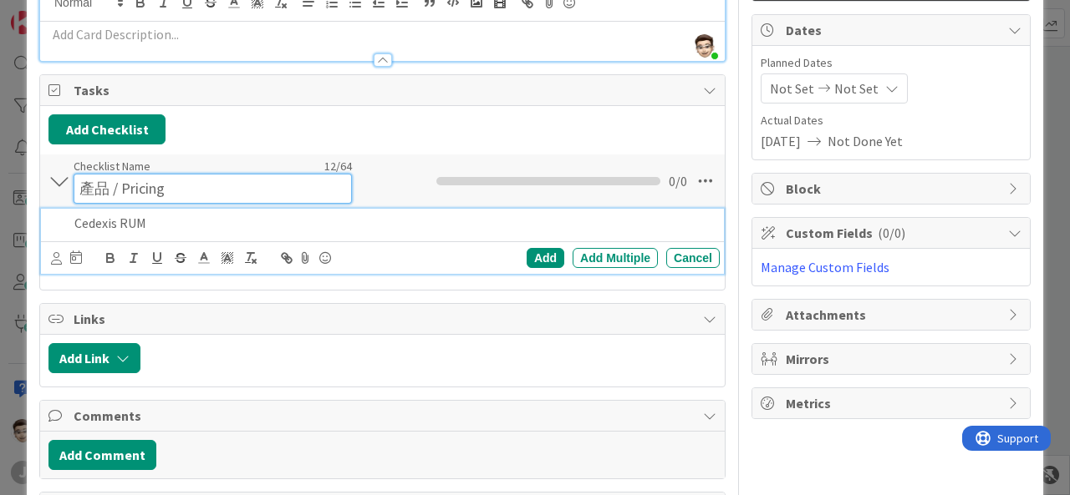
click at [182, 174] on input "產品 / Pricing" at bounding box center [213, 189] width 278 height 30
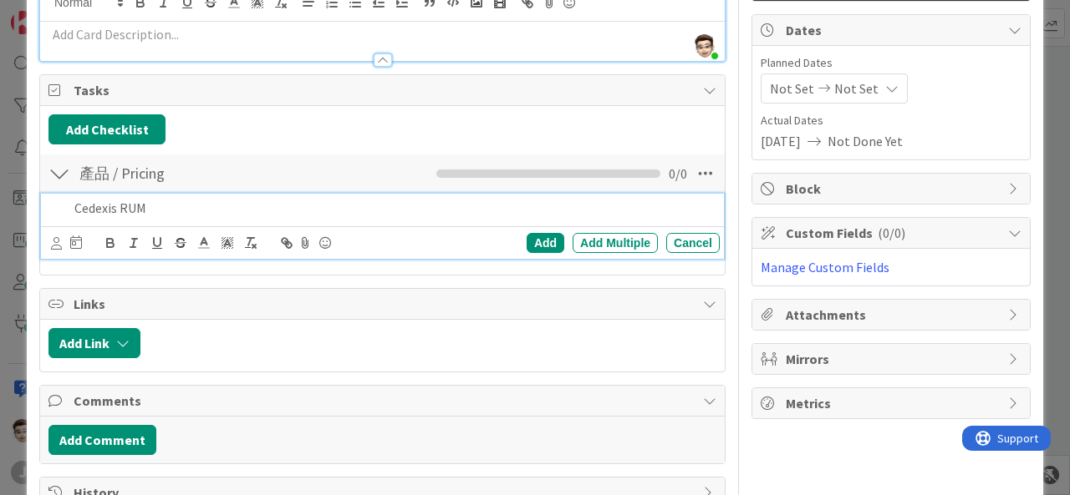
click at [293, 228] on div "Cedexis RUM Add Add Multiple Cancel" at bounding box center [382, 227] width 683 height 66
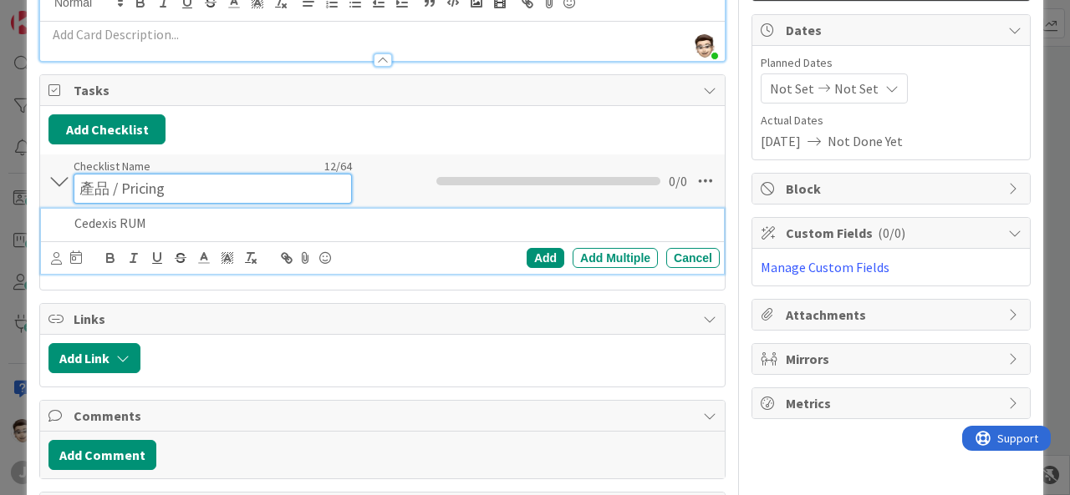
click at [224, 170] on div "Checklist Name 12 / 64 產品 / Pricing" at bounding box center [213, 181] width 278 height 45
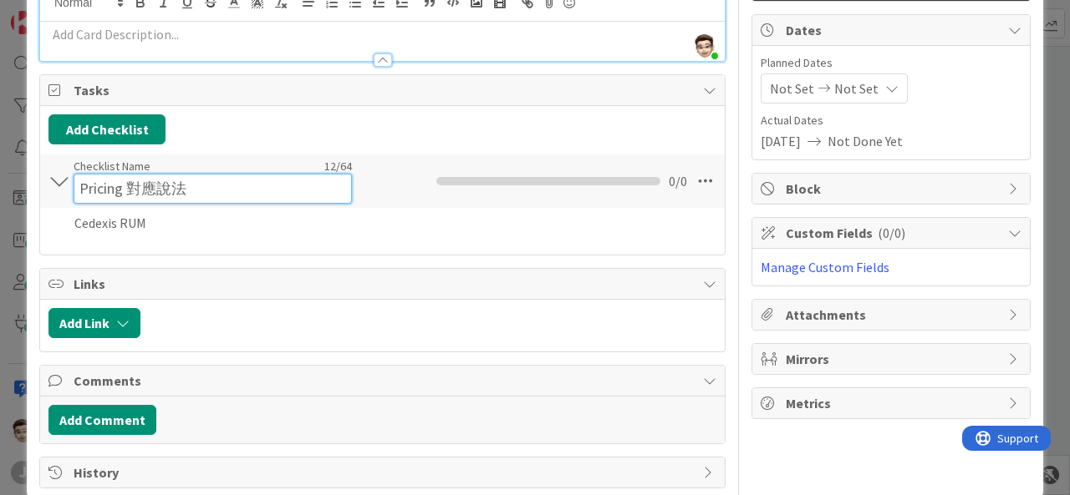
type input "Pricing 對應說法"
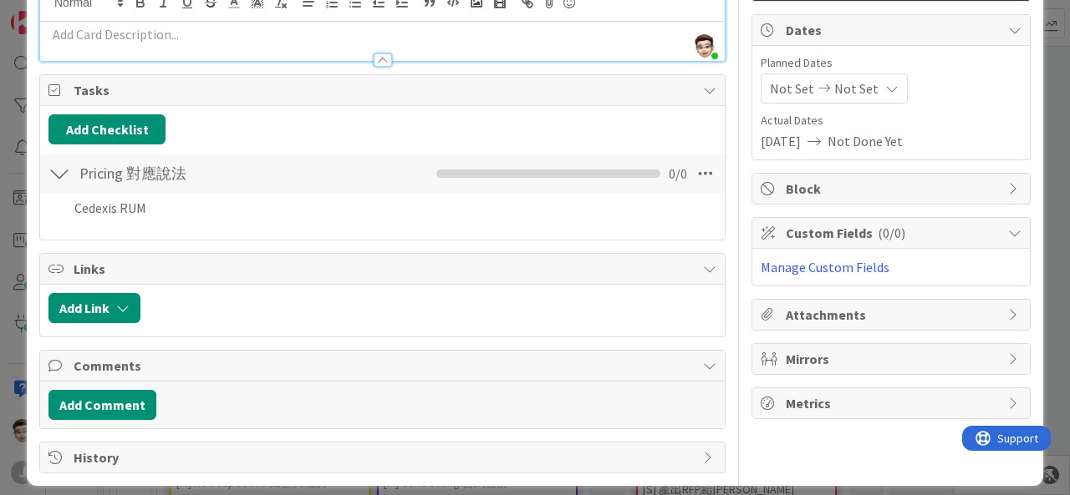
click at [378, 144] on div "Add Checklist Back Pricing 對應說法 Checklist Name 12 / 64 Pricing 對應說法 0 / 0 Cedex…" at bounding box center [382, 172] width 668 height 117
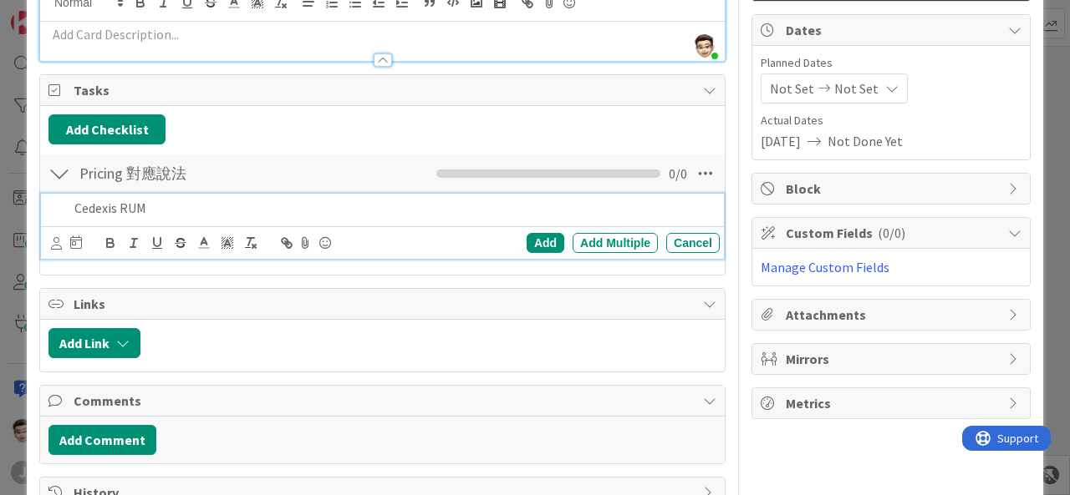
click at [252, 206] on p "Cedexis RUM" at bounding box center [393, 208] width 638 height 19
click at [527, 240] on div "Add" at bounding box center [545, 243] width 38 height 20
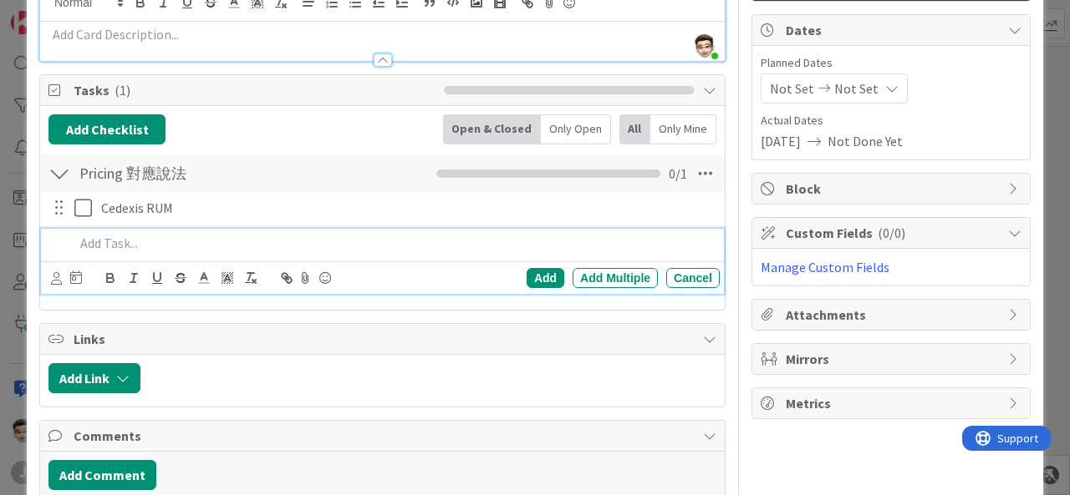
click at [304, 237] on p at bounding box center [393, 243] width 638 height 19
click at [254, 234] on p at bounding box center [393, 243] width 638 height 19
click at [534, 273] on div "Add" at bounding box center [545, 278] width 38 height 20
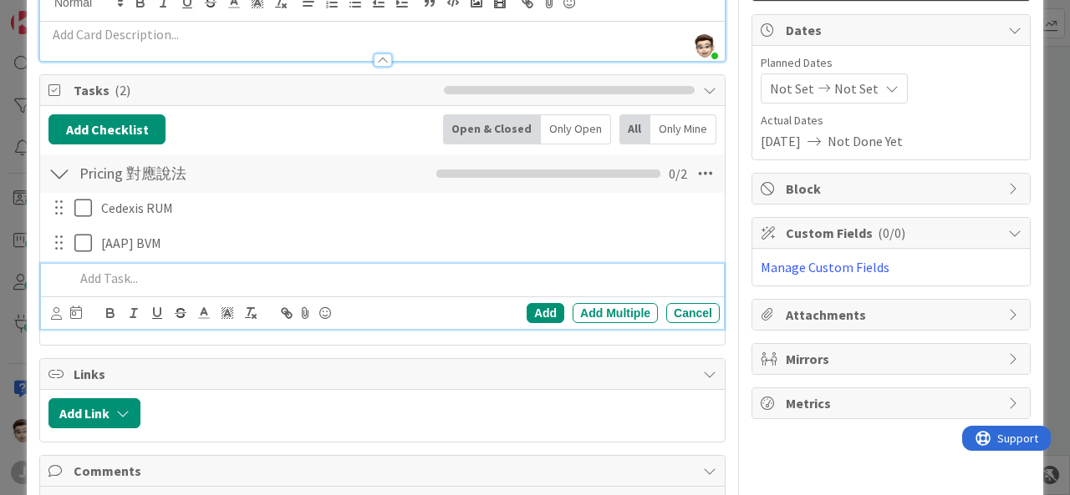
click at [221, 277] on p at bounding box center [393, 278] width 638 height 19
click at [536, 312] on div "Add" at bounding box center [545, 313] width 38 height 20
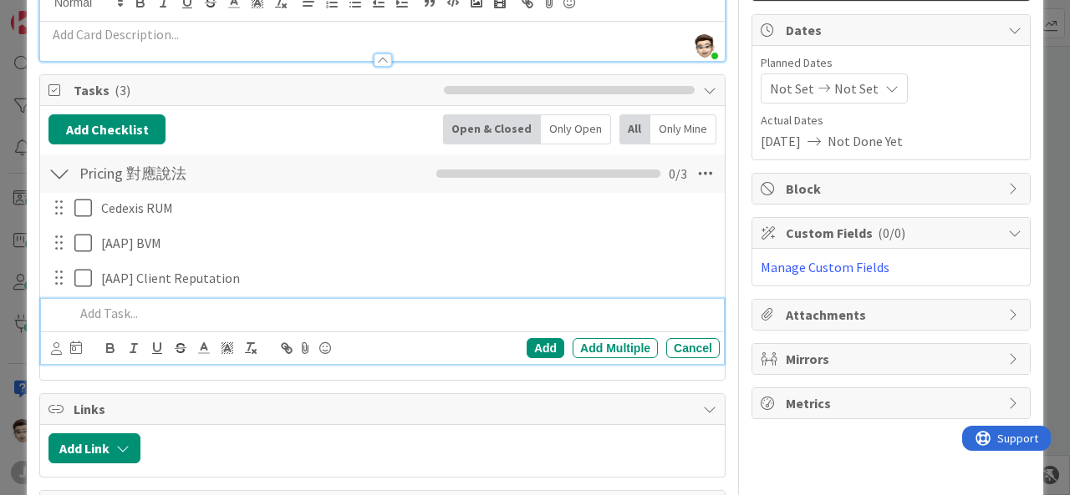
click at [509, 317] on p at bounding box center [393, 313] width 638 height 19
click at [531, 347] on div "Add" at bounding box center [545, 348] width 38 height 20
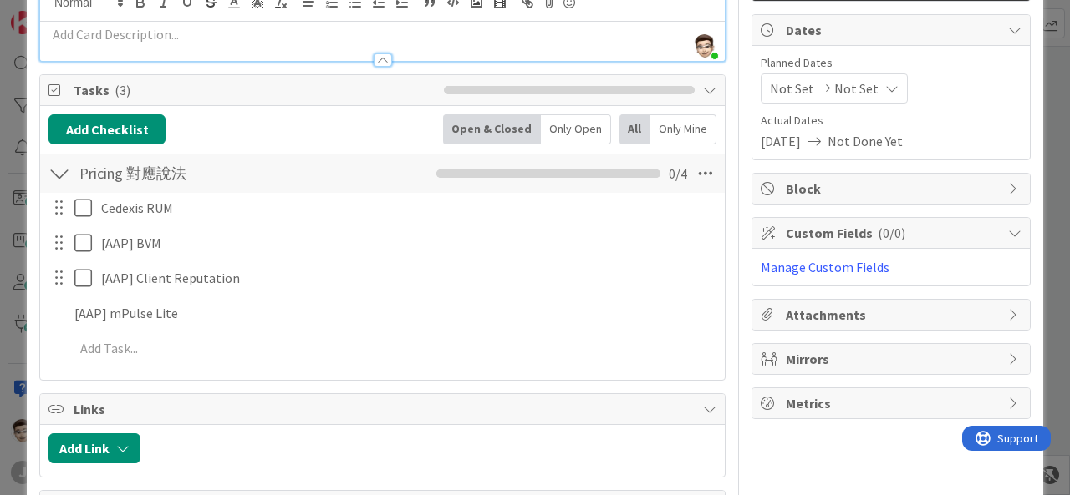
type textarea "x"
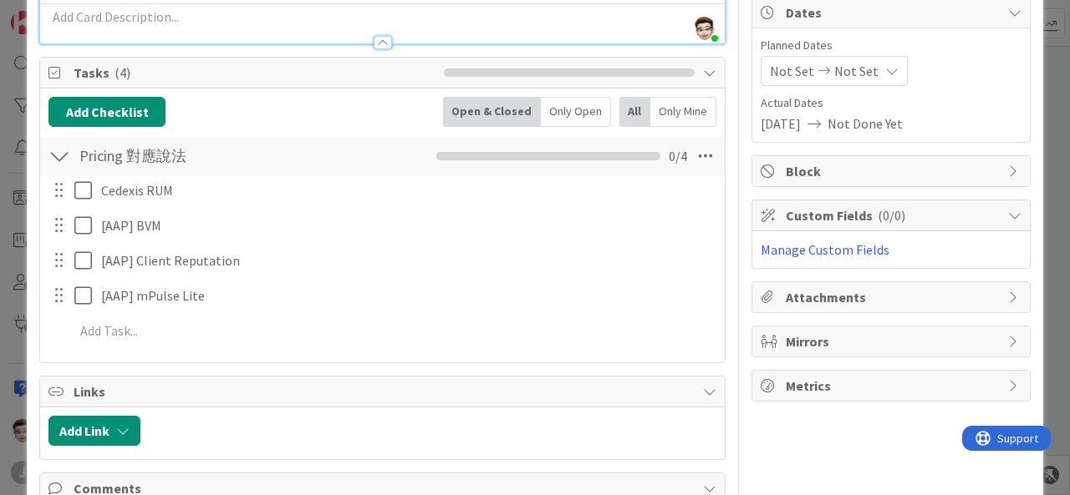
scroll to position [149, 0]
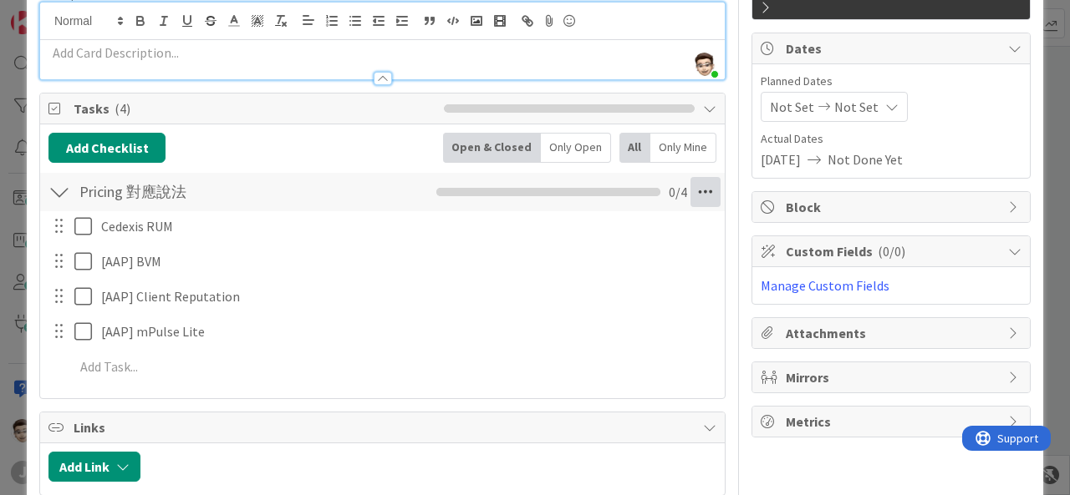
click at [698, 191] on icon at bounding box center [705, 192] width 30 height 30
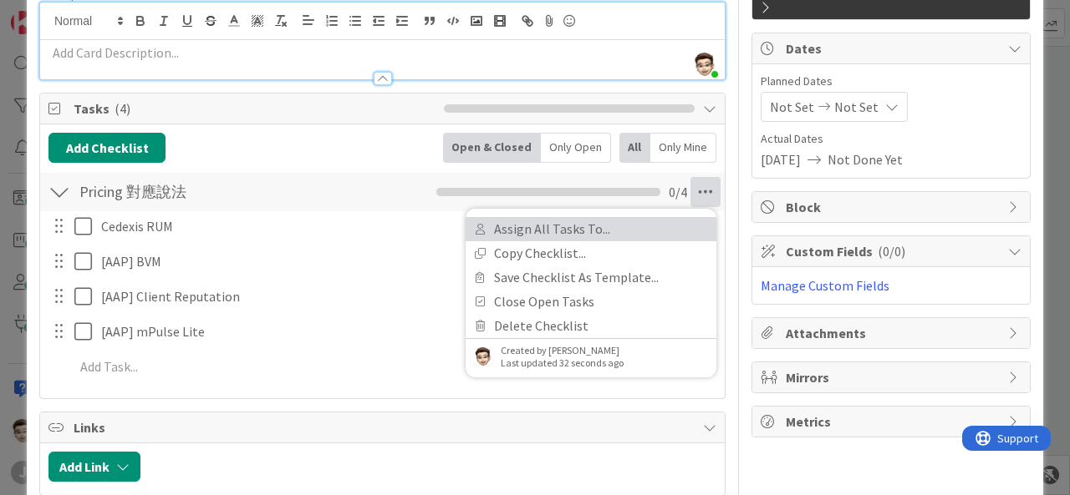
click at [640, 225] on link "Assign All Tasks To..." at bounding box center [590, 229] width 251 height 24
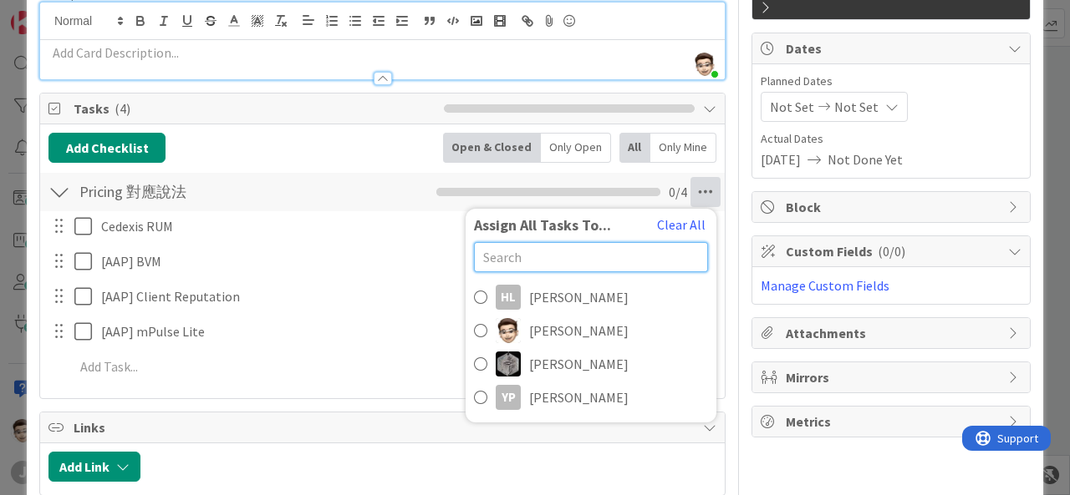
click at [616, 265] on input "text" at bounding box center [591, 257] width 234 height 30
type input "ㄇ"
type input "a"
click at [656, 230] on button "Clear All" at bounding box center [681, 225] width 50 height 22
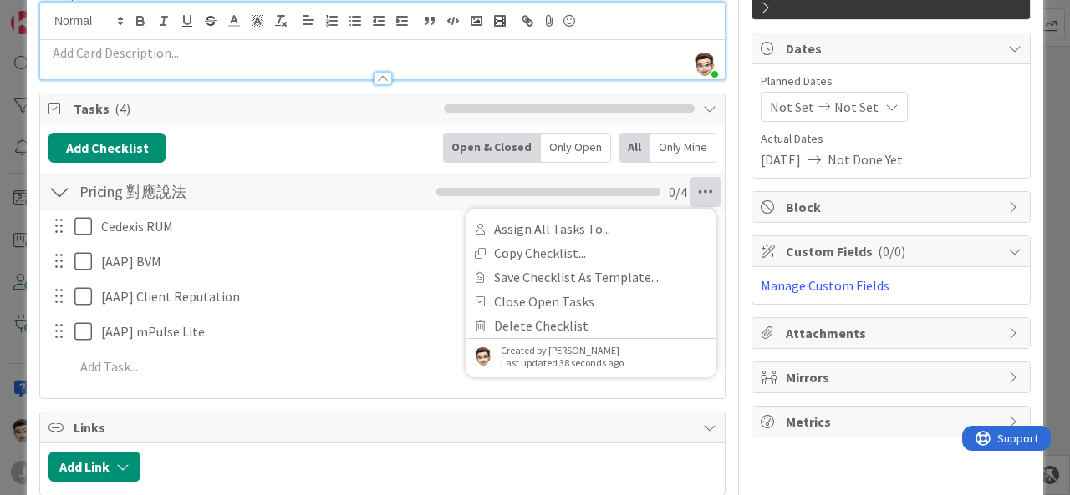
click at [373, 146] on div "Add Checklist Back Open & Closed Only Open All Only Mine" at bounding box center [382, 148] width 668 height 30
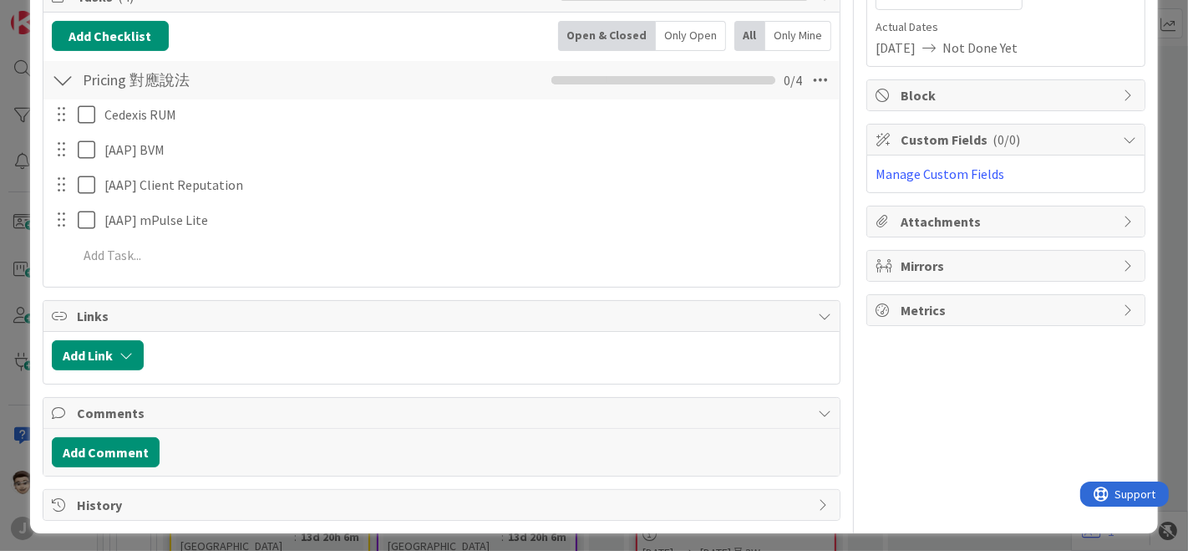
scroll to position [168, 0]
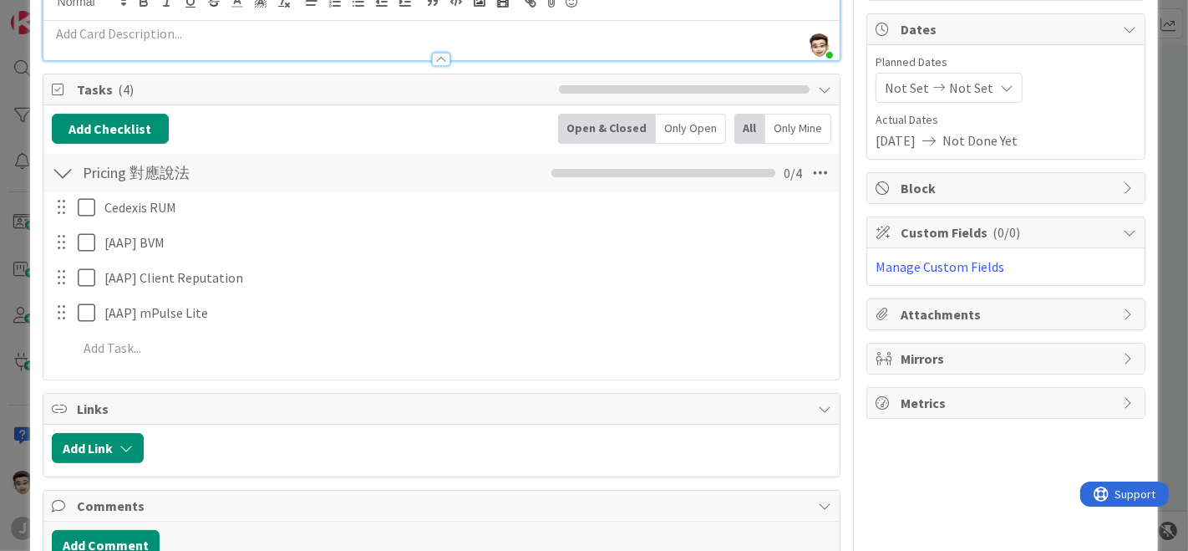
type textarea "x"
